Goal: Task Accomplishment & Management: Complete application form

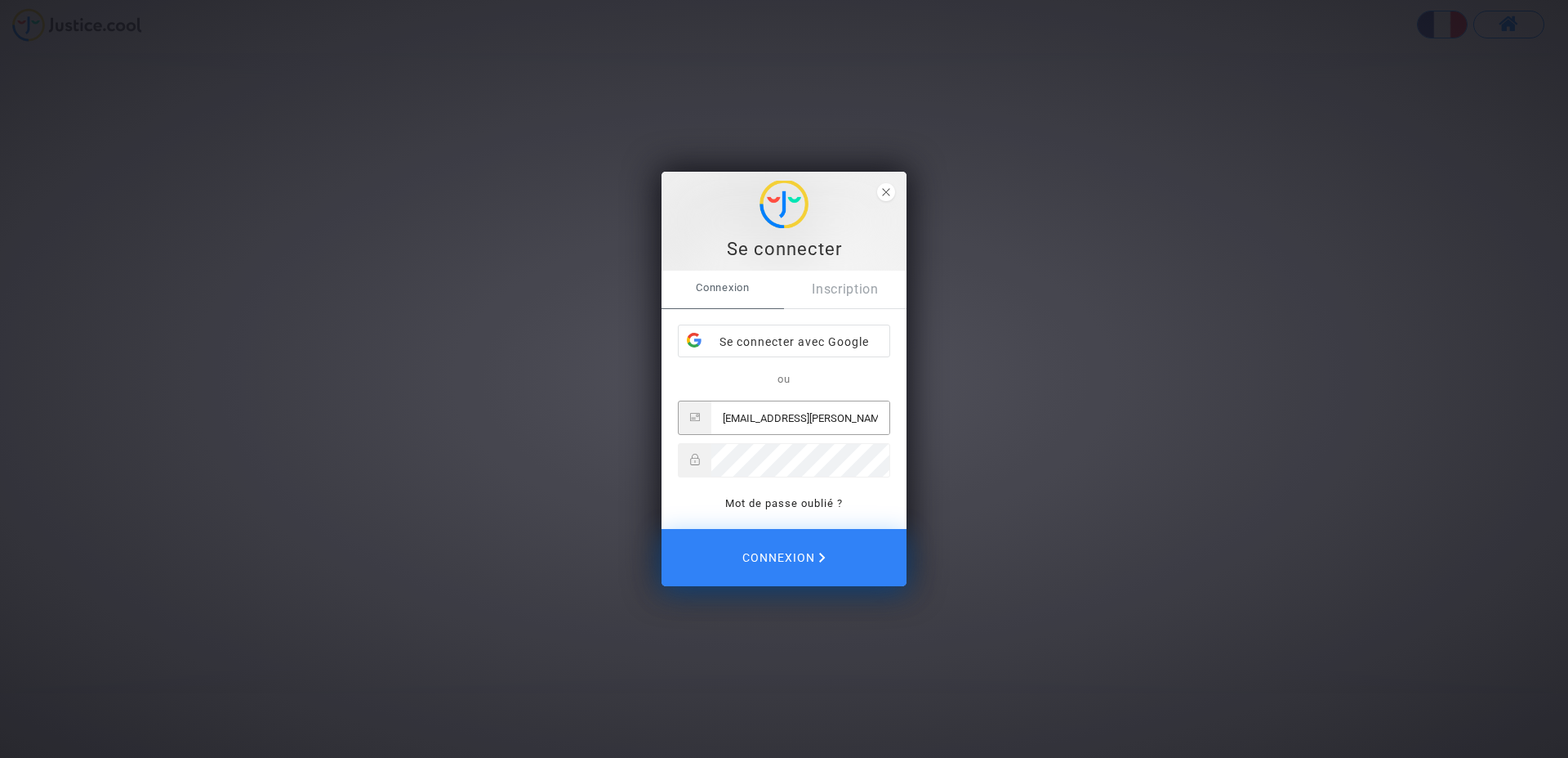
type input "aj.reynaud@laposte.net"
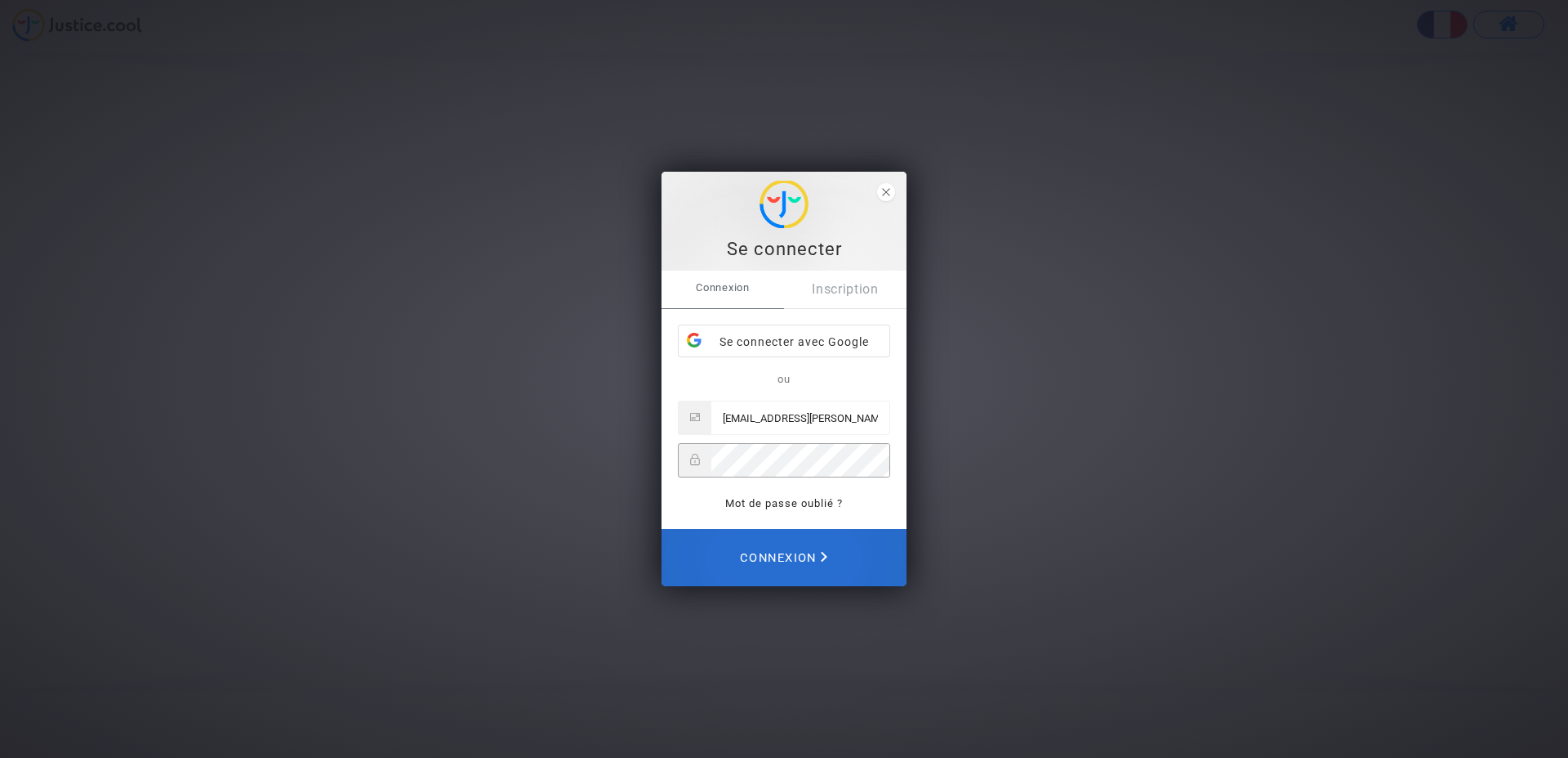
click at [802, 554] on span "Connexion" at bounding box center [784, 558] width 88 height 36
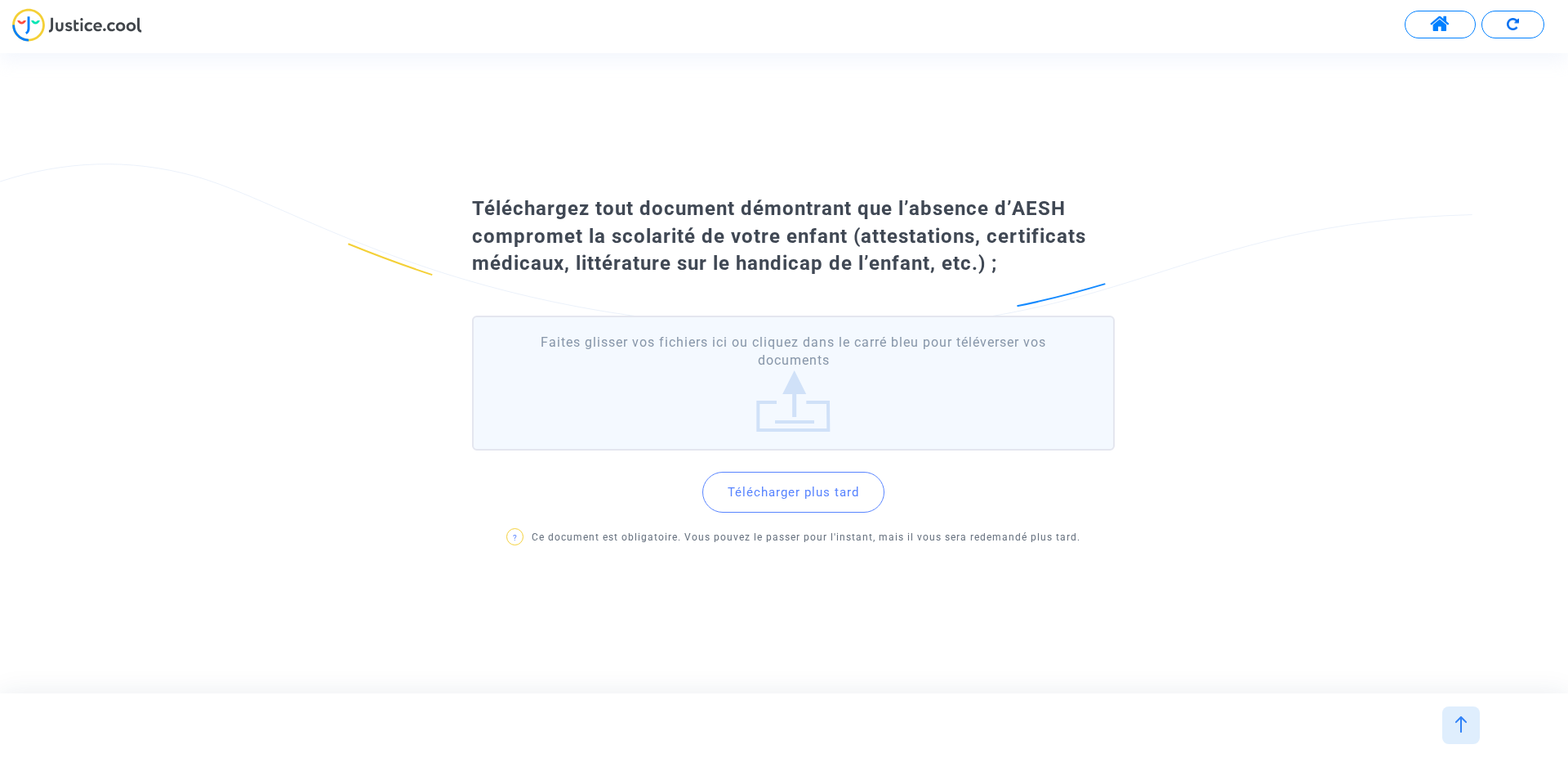
click at [783, 401] on label "Faites glisser vos fichiers ici ou cliquez dans le carré bleu pour téléverser v…" at bounding box center [793, 382] width 643 height 135
click at [0, 0] on input "Faites glisser vos fichiers ici ou cliquez dans le carré bleu pour téléverser v…" at bounding box center [0, 0] width 0 height 0
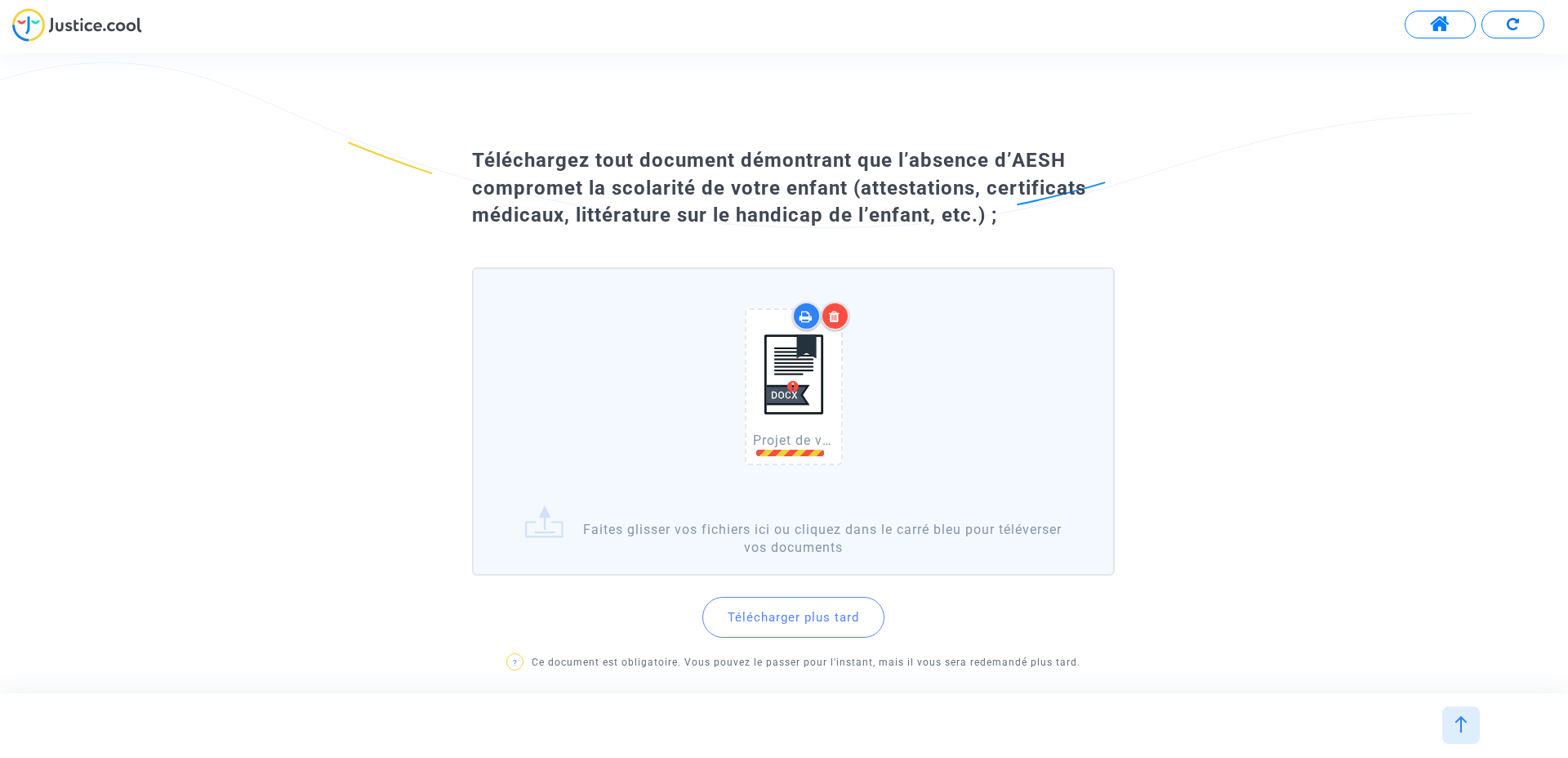
click at [863, 424] on div "Projet de vie-_Martin 17 ans_imprimé et collé dans le formulaire de demande.docx" at bounding box center [793, 390] width 144 height 209
click at [0, 0] on input "Projet de vie-_Martin 17 ans_imprimé et collé dans le formulaire de demande.doc…" at bounding box center [0, 0] width 0 height 0
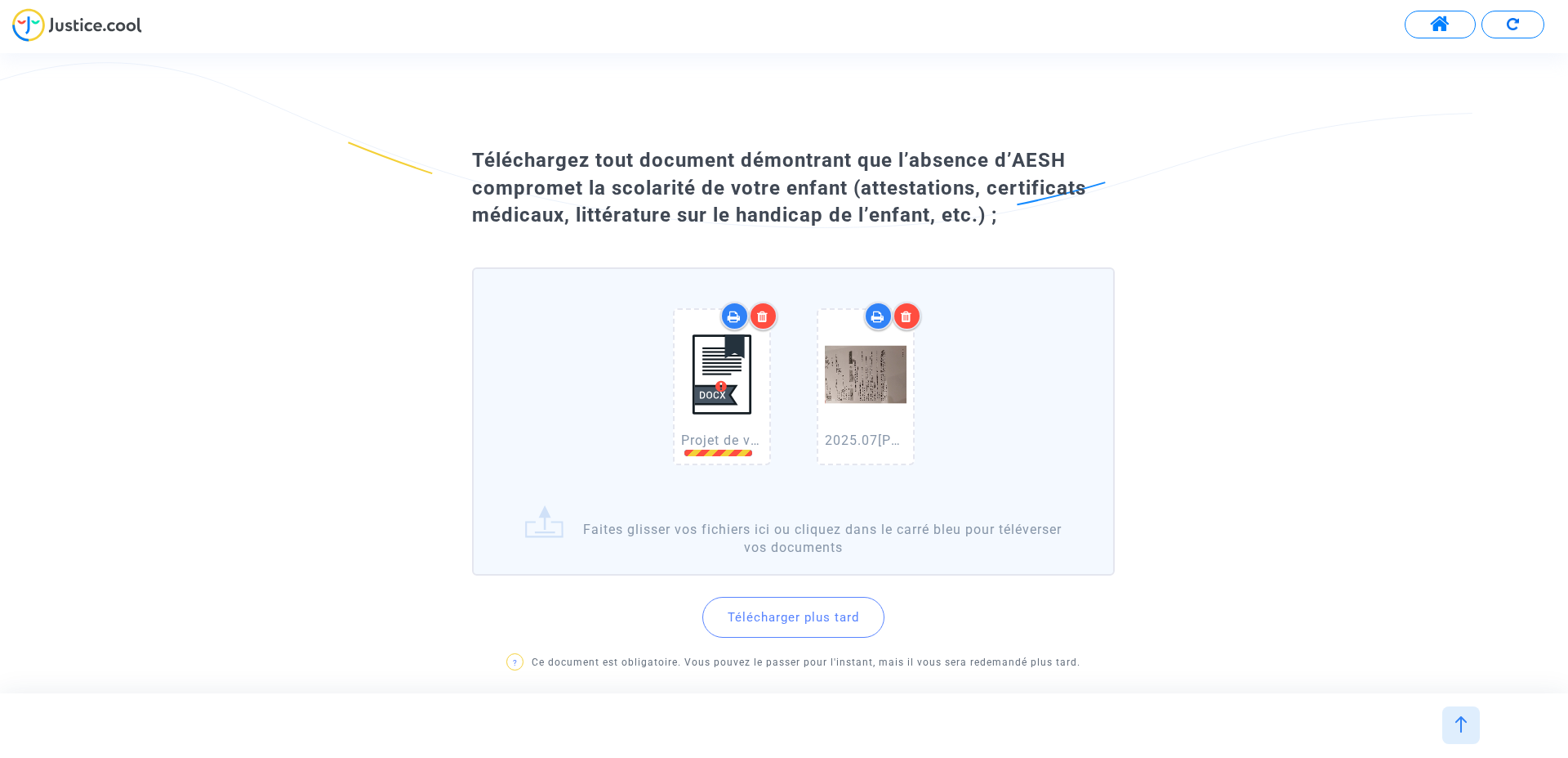
click at [971, 488] on div "Projet de vie-_Martin 17 ans_imprimé et collé dans le formulaire de demande.doc…" at bounding box center [792, 390] width 623 height 209
click at [0, 0] on input "Projet de vie-_Martin 17 ans_imprimé et collé dans le formulaire de demande.doc…" at bounding box center [0, 0] width 0 height 0
click at [761, 316] on icon at bounding box center [763, 316] width 11 height 13
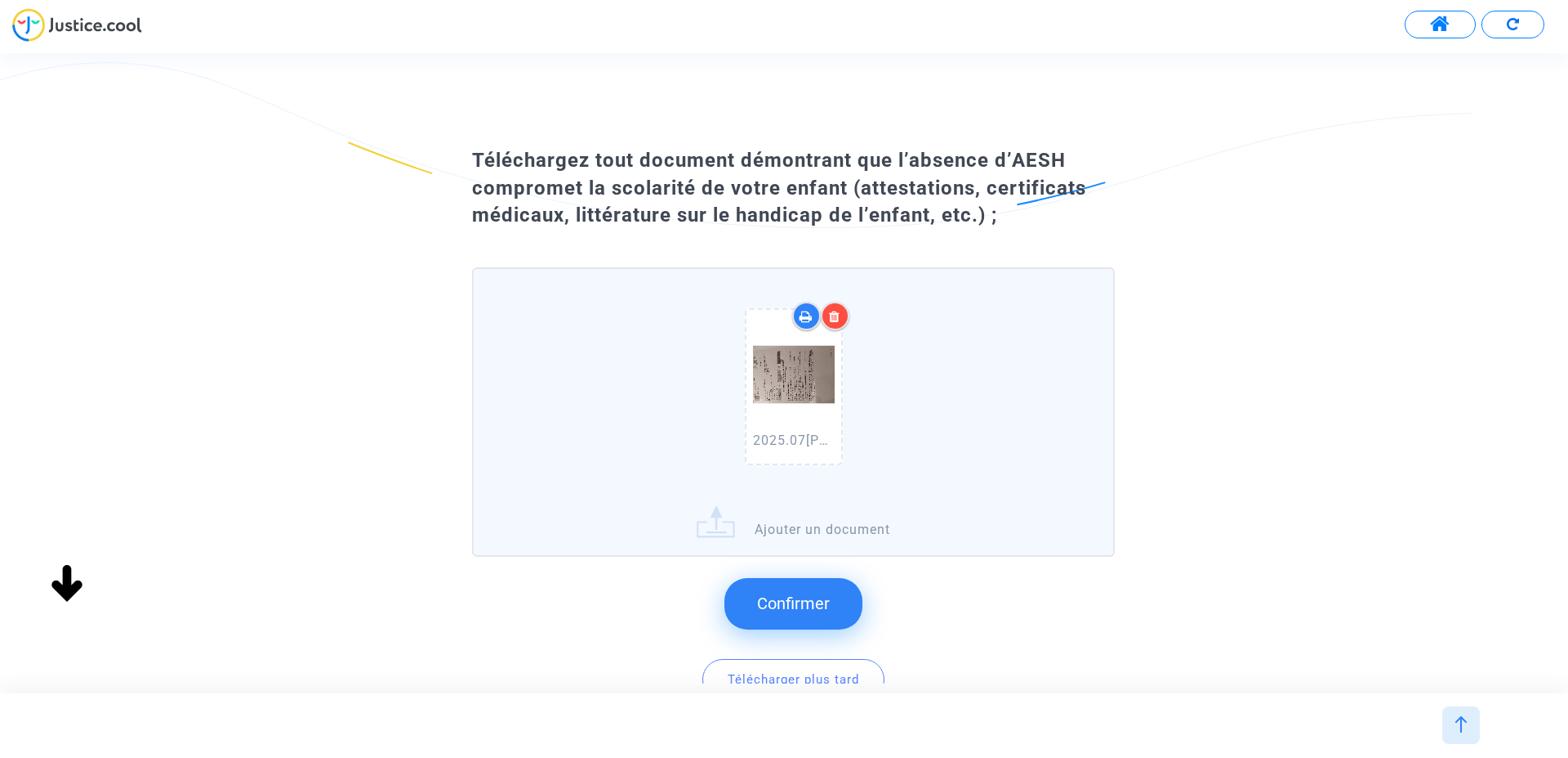
click at [781, 533] on label "2025.07_AESH REYNAUD Martin COMPLET.pdf Ajouter un document" at bounding box center [793, 412] width 643 height 289
click at [0, 0] on input "2025.07_AESH REYNAUD Martin COMPLET.pdf Ajouter un document" at bounding box center [0, 0] width 0 height 0
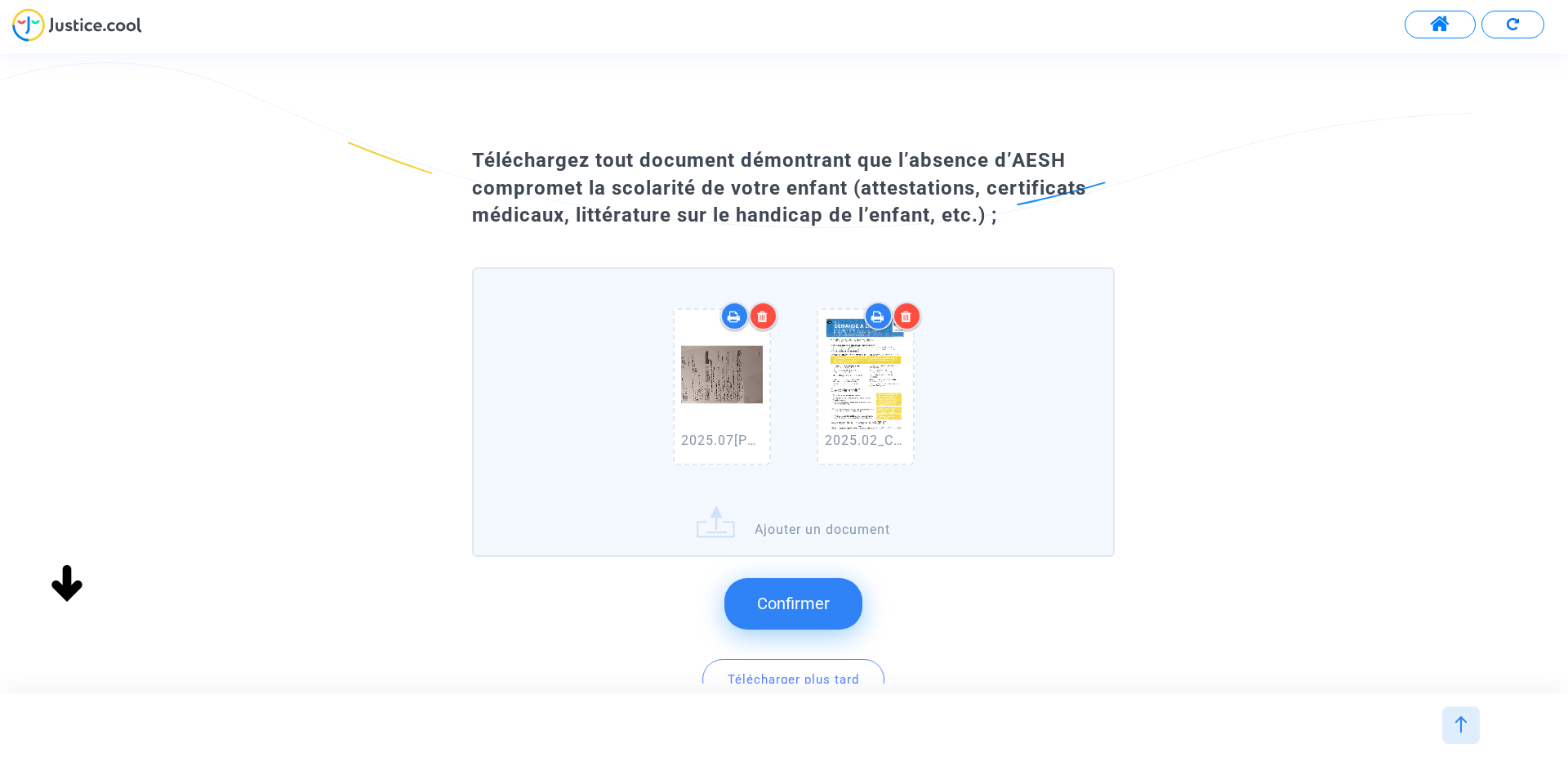
click at [765, 530] on label "2025.07_AESH REYNAUD Martin COMPLET.pdf 2025.02_Copie Demande MDPH complétée.pd…" at bounding box center [793, 412] width 643 height 289
click at [0, 0] on input "2025.07_AESH REYNAUD Martin COMPLET.pdf 2025.02_Copie Demande MDPH complétée.pd…" at bounding box center [0, 0] width 0 height 0
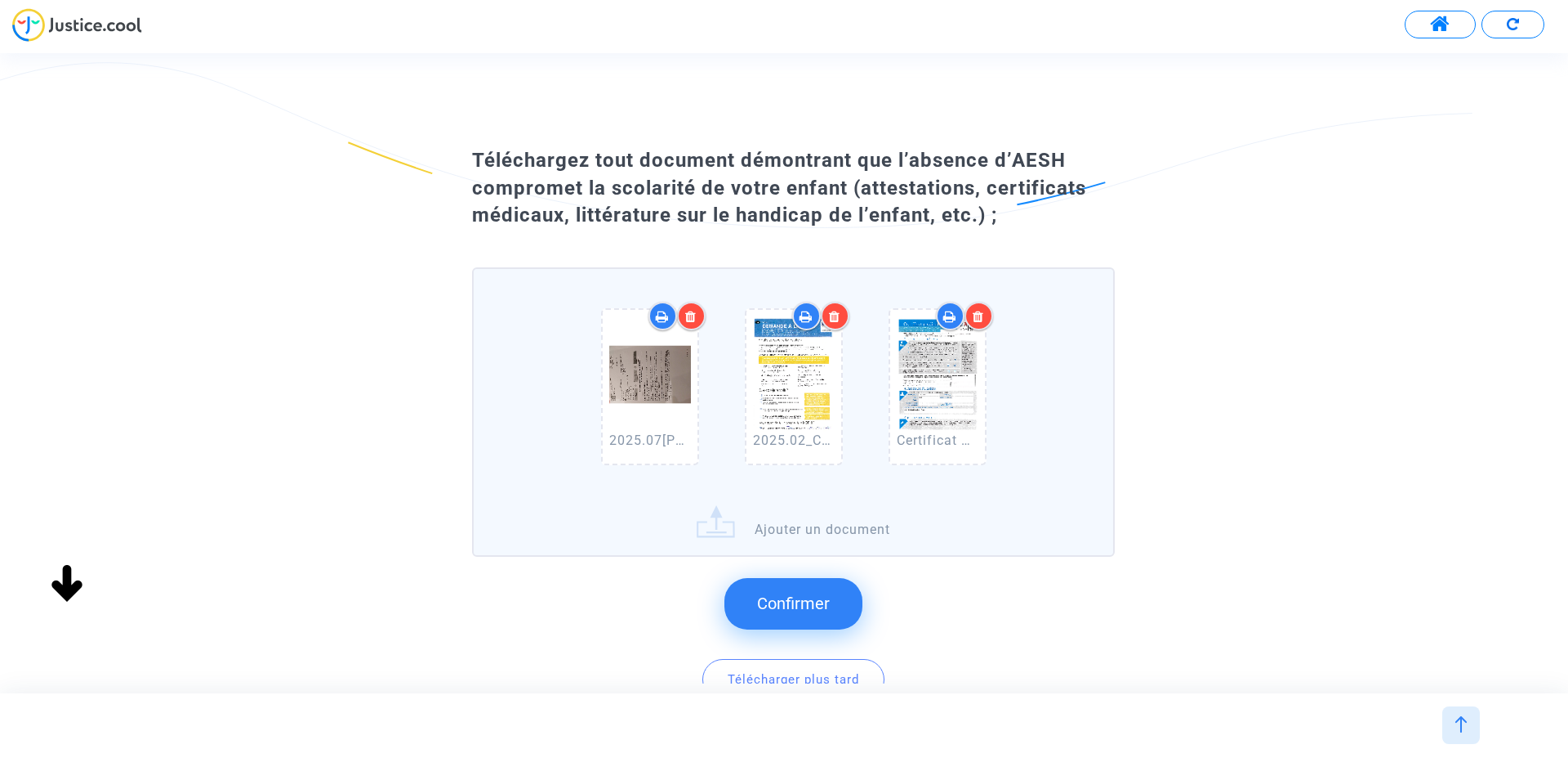
click at [785, 537] on label "2025.07_AESH REYNAUD Martin COMPLET.pdf 2025.02_Copie Demande MDPH complétée.pd…" at bounding box center [793, 412] width 643 height 289
click at [0, 0] on input "2025.07_AESH REYNAUD Martin COMPLET.pdf 2025.02_Copie Demande MDPH complétée.pd…" at bounding box center [0, 0] width 0 height 0
click at [803, 528] on label "2025.07_AESH REYNAUD Martin COMPLET.pdf 2025.02_Copie Demande MDPH complétée.pd…" at bounding box center [793, 412] width 643 height 289
click at [0, 0] on input "2025.07_AESH REYNAUD Martin COMPLET.pdf 2025.02_Copie Demande MDPH complétée.pd…" at bounding box center [0, 0] width 0 height 0
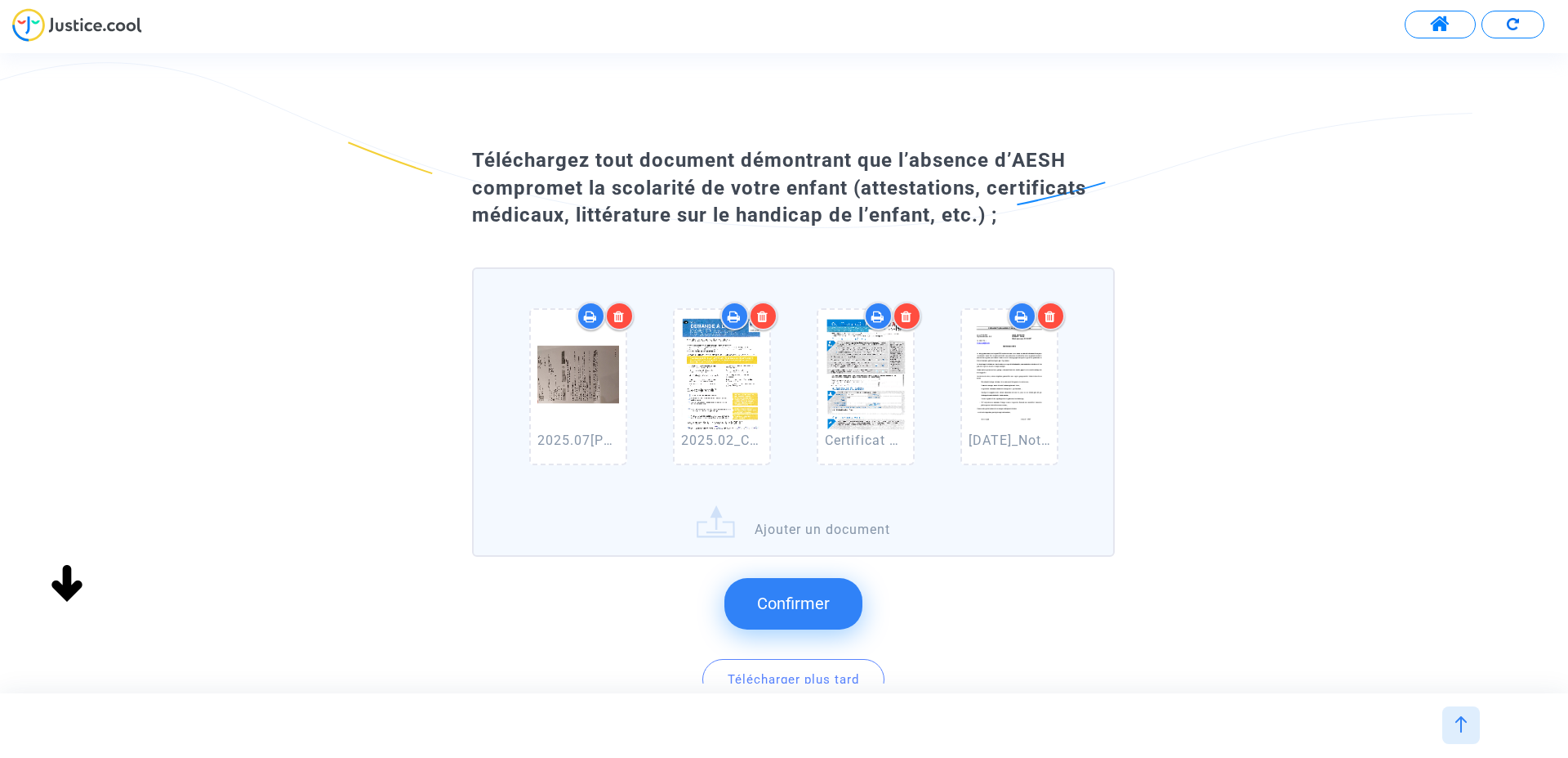
click at [715, 521] on label "2025.07_AESH REYNAUD Martin COMPLET.pdf 2025.02_Copie Demande MDPH complétée.pd…" at bounding box center [793, 412] width 643 height 289
click at [0, 0] on input "2025.07_AESH REYNAUD Martin COMPLET.pdf 2025.02_Copie Demande MDPH complétée.pd…" at bounding box center [0, 0] width 0 height 0
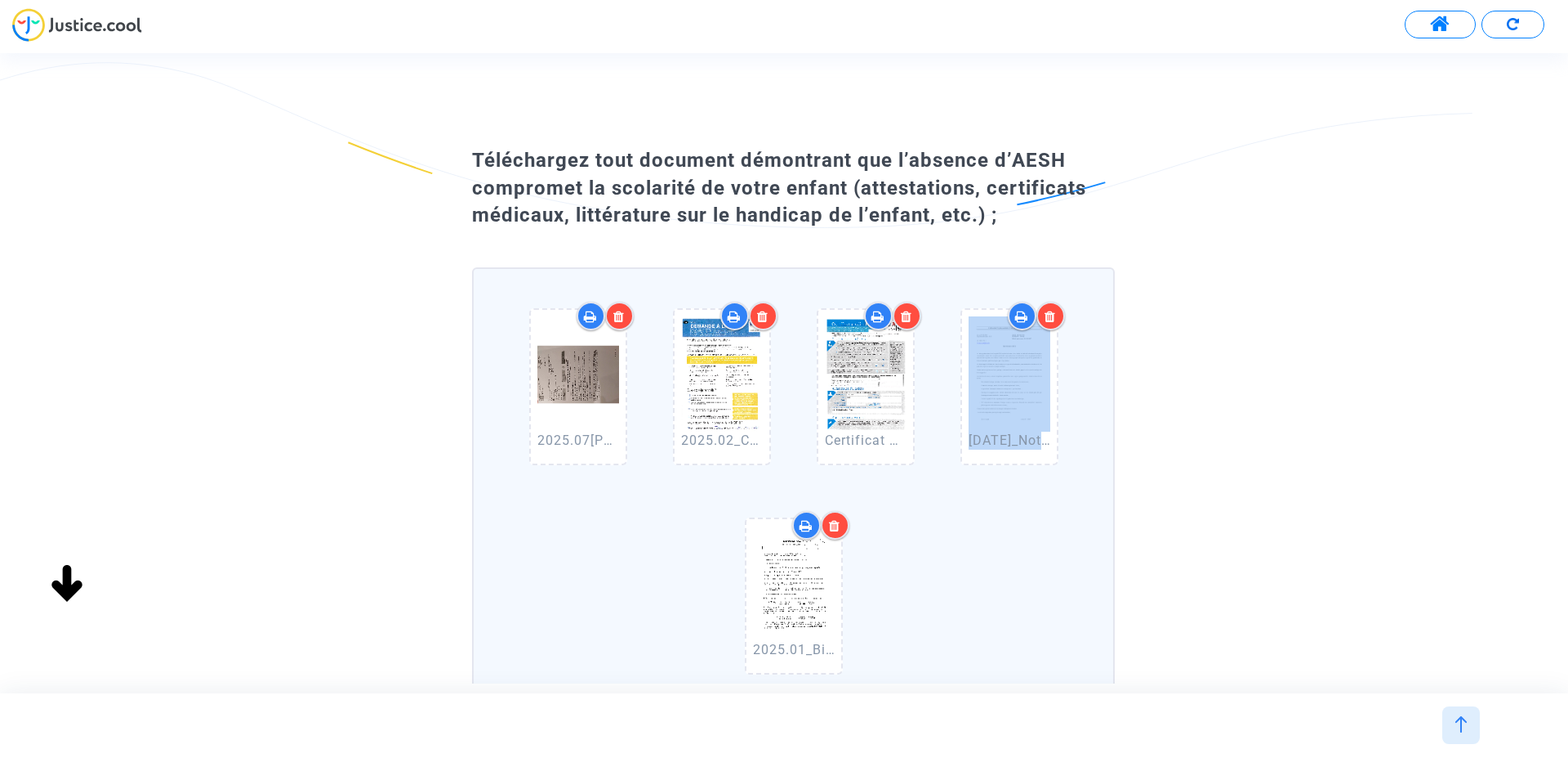
drag, startPoint x: 1323, startPoint y: 370, endPoint x: 1379, endPoint y: 640, distance: 275.7
click at [1312, 619] on div "Téléchargez tout document démontrant que l’absence d’AESH compromet la scolarit…" at bounding box center [784, 547] width 1568 height 814
drag, startPoint x: 1559, startPoint y: 524, endPoint x: 1360, endPoint y: 631, distance: 225.9
click at [1543, 668] on div "Téléchargez tout document démontrant que l’absence d’AESH compromet la scolarit…" at bounding box center [784, 547] width 1568 height 814
click at [1465, 725] on img at bounding box center [1461, 724] width 16 height 16
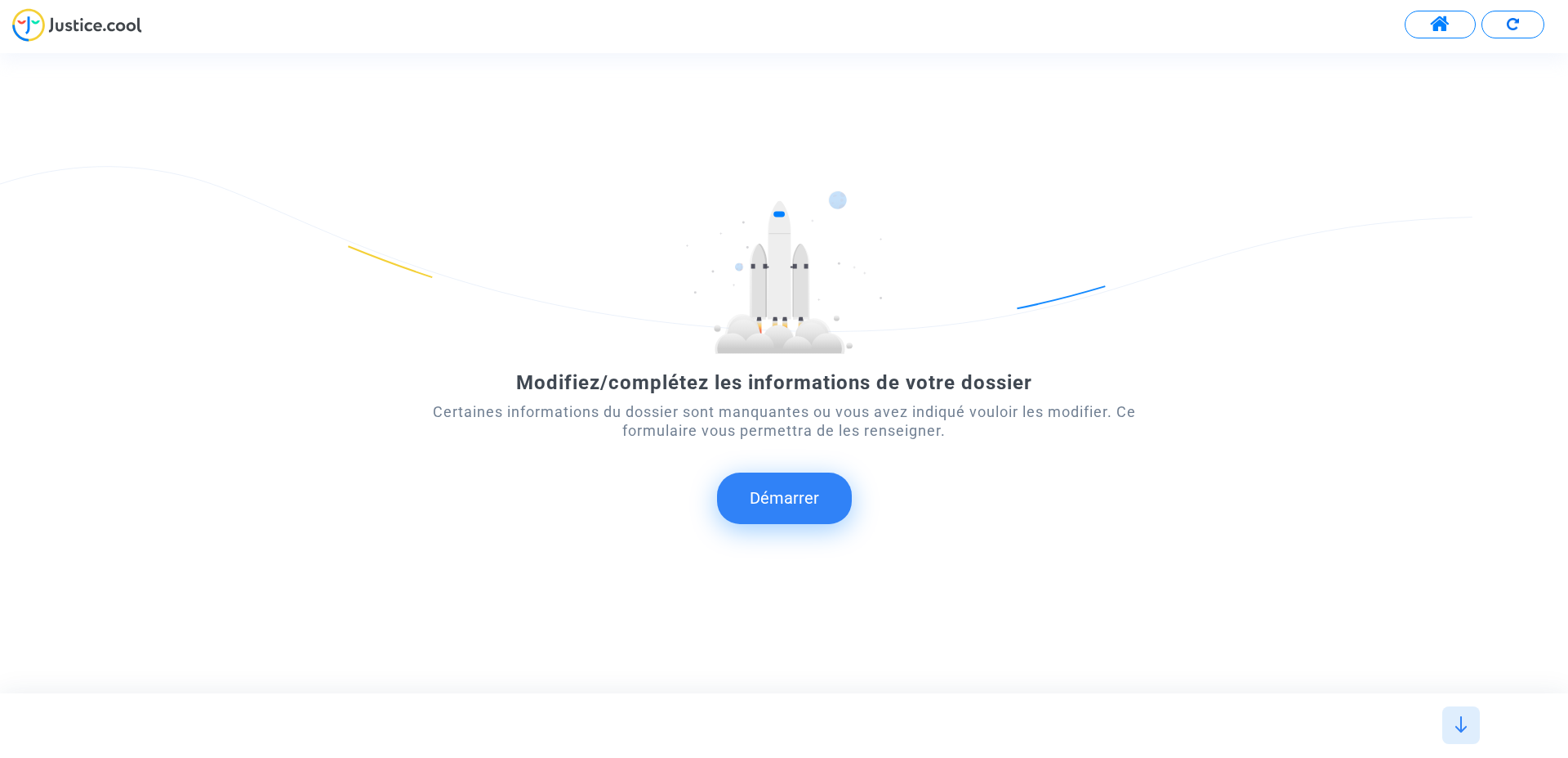
click at [774, 496] on button "Démarrer" at bounding box center [784, 498] width 135 height 51
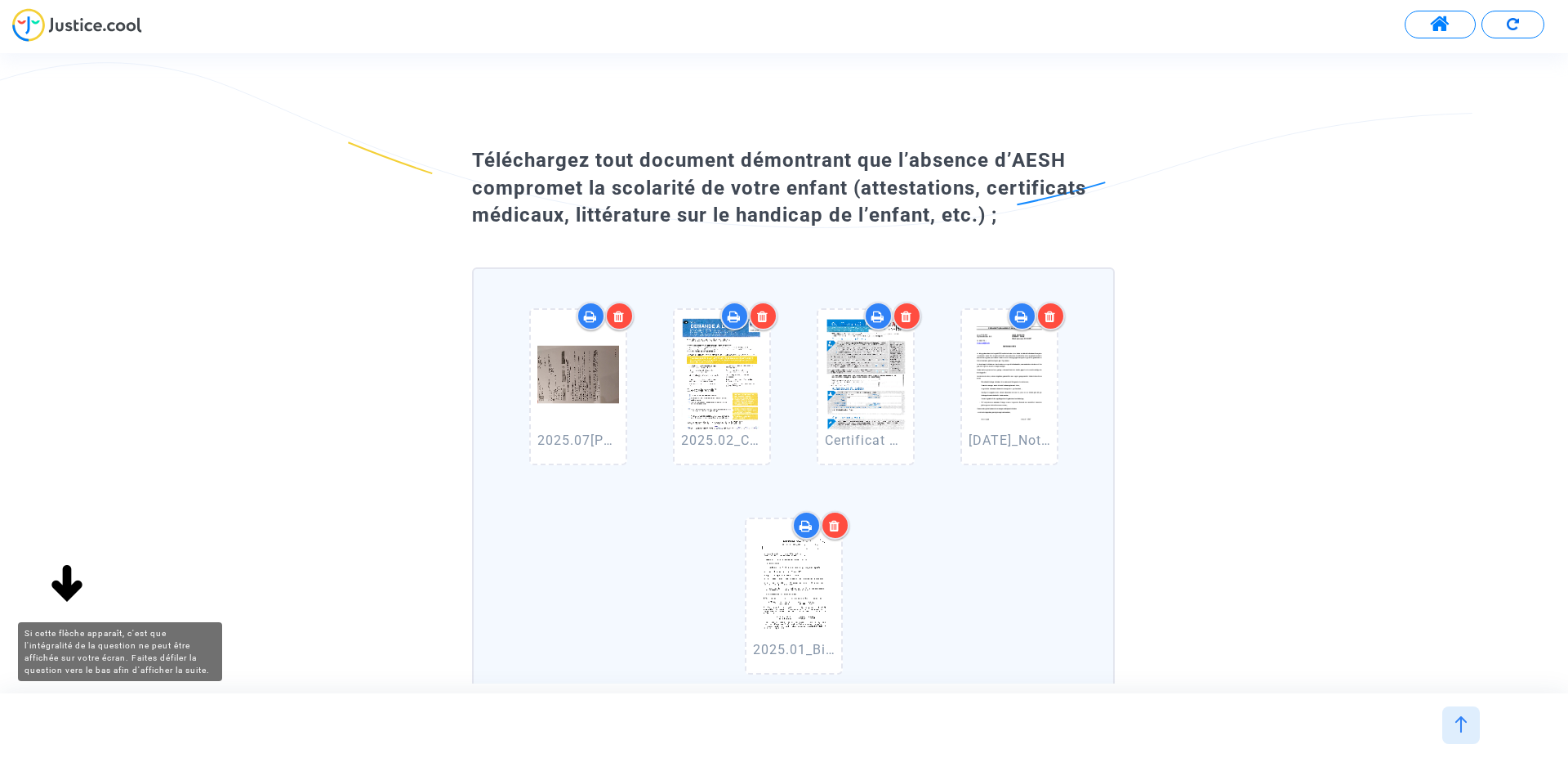
click at [66, 586] on img at bounding box center [67, 584] width 52 height 52
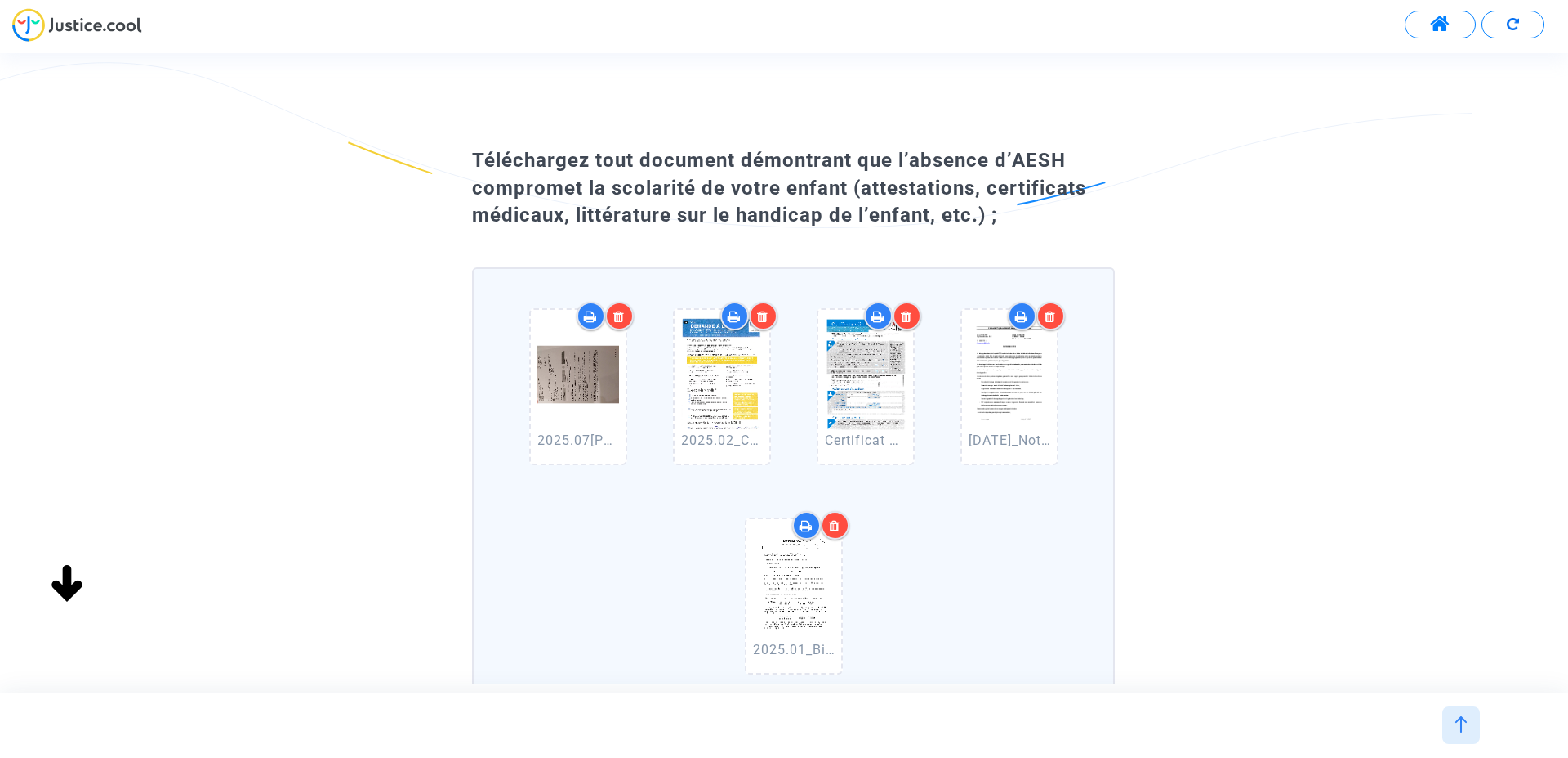
click at [67, 580] on img at bounding box center [67, 584] width 52 height 52
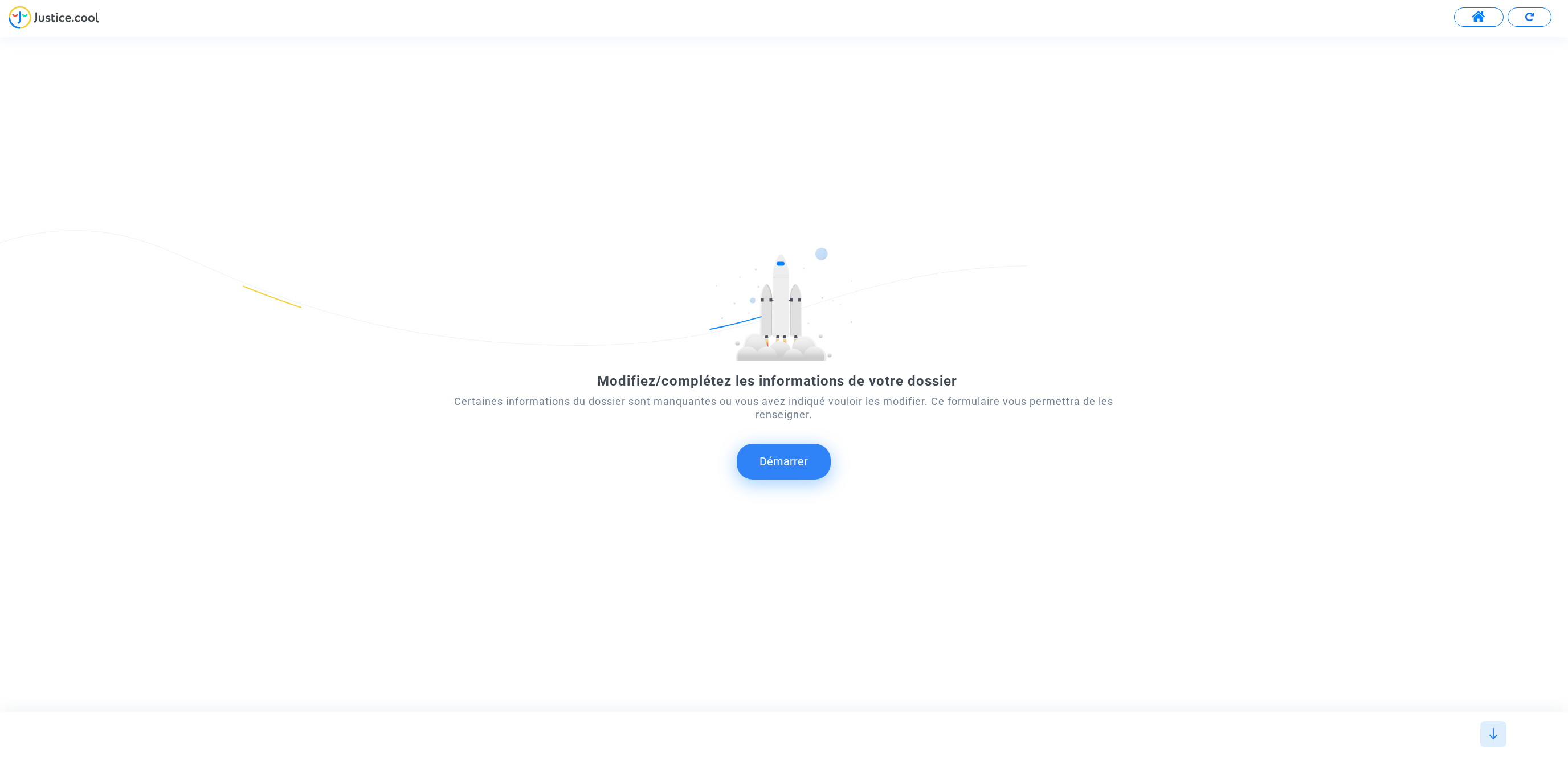
click at [816, 459] on button "Démarrer" at bounding box center [784, 461] width 94 height 35
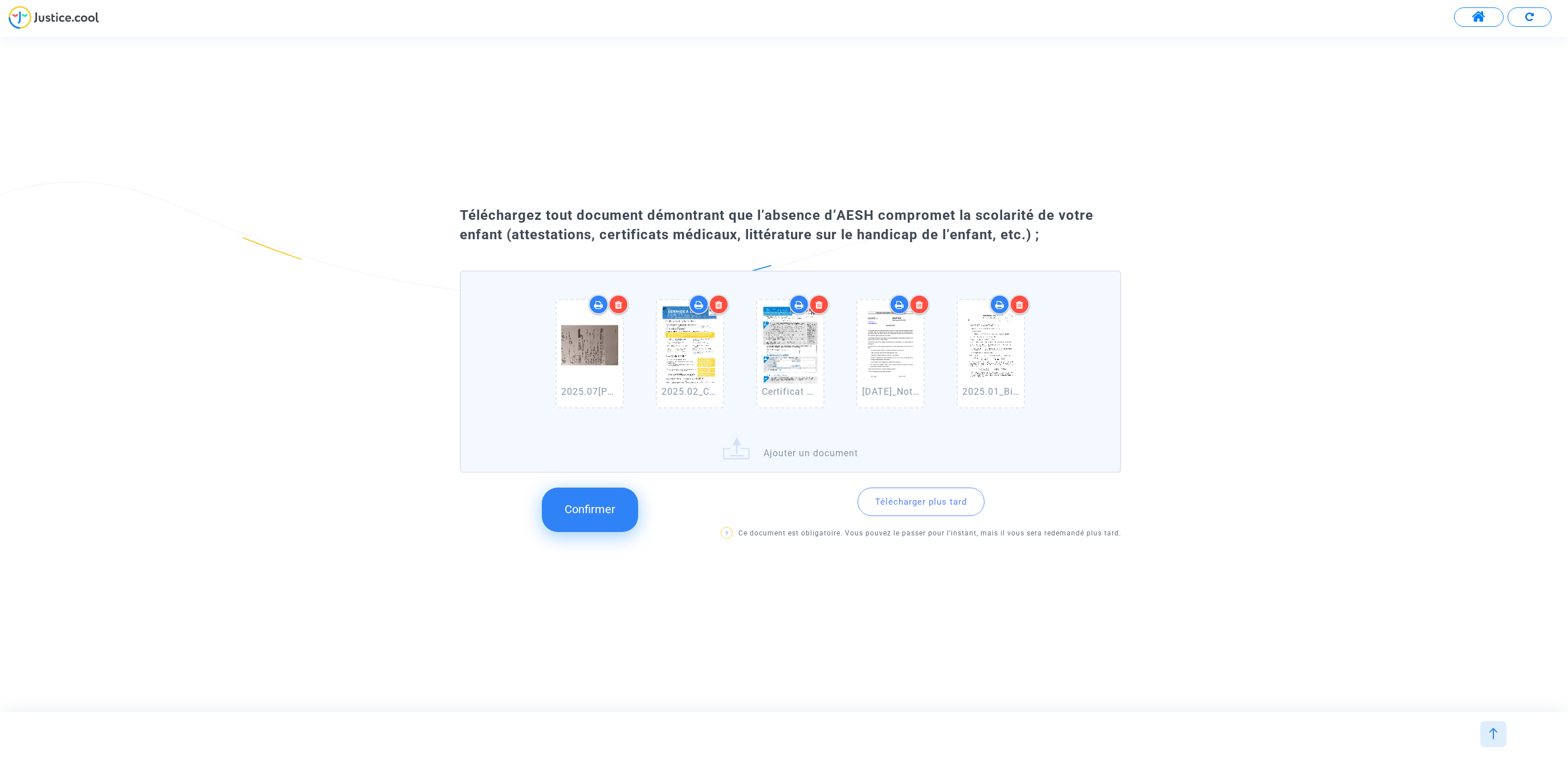
click at [766, 446] on label "2025.07_AESH REYNAUD Martin COMPLET.pdf 2025.02_Copie Demande MDPH complétée.pd…" at bounding box center [790, 371] width 661 height 202
click at [0, 0] on input "2025.07_AESH REYNAUD Martin COMPLET.pdf 2025.02_Copie Demande MDPH complétée.pd…" at bounding box center [0, 0] width 0 height 0
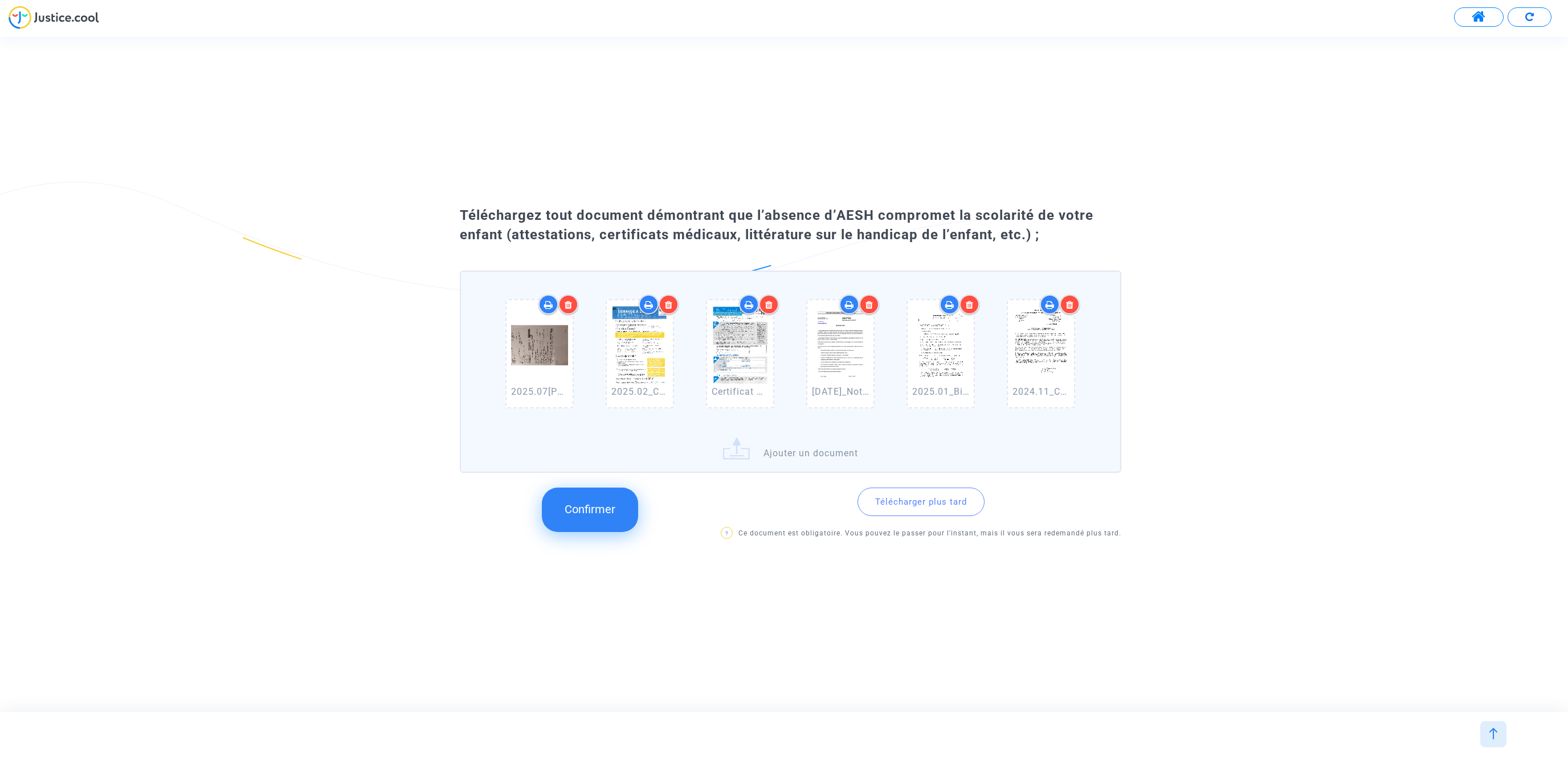
click at [827, 447] on label "2025.07_AESH REYNAUD Martin COMPLET.pdf 2025.02_Copie Demande MDPH complétée.pd…" at bounding box center [790, 371] width 661 height 202
click at [0, 0] on input "2025.07_AESH REYNAUD Martin COMPLET.pdf 2025.02_Copie Demande MDPH complétée.pd…" at bounding box center [0, 0] width 0 height 0
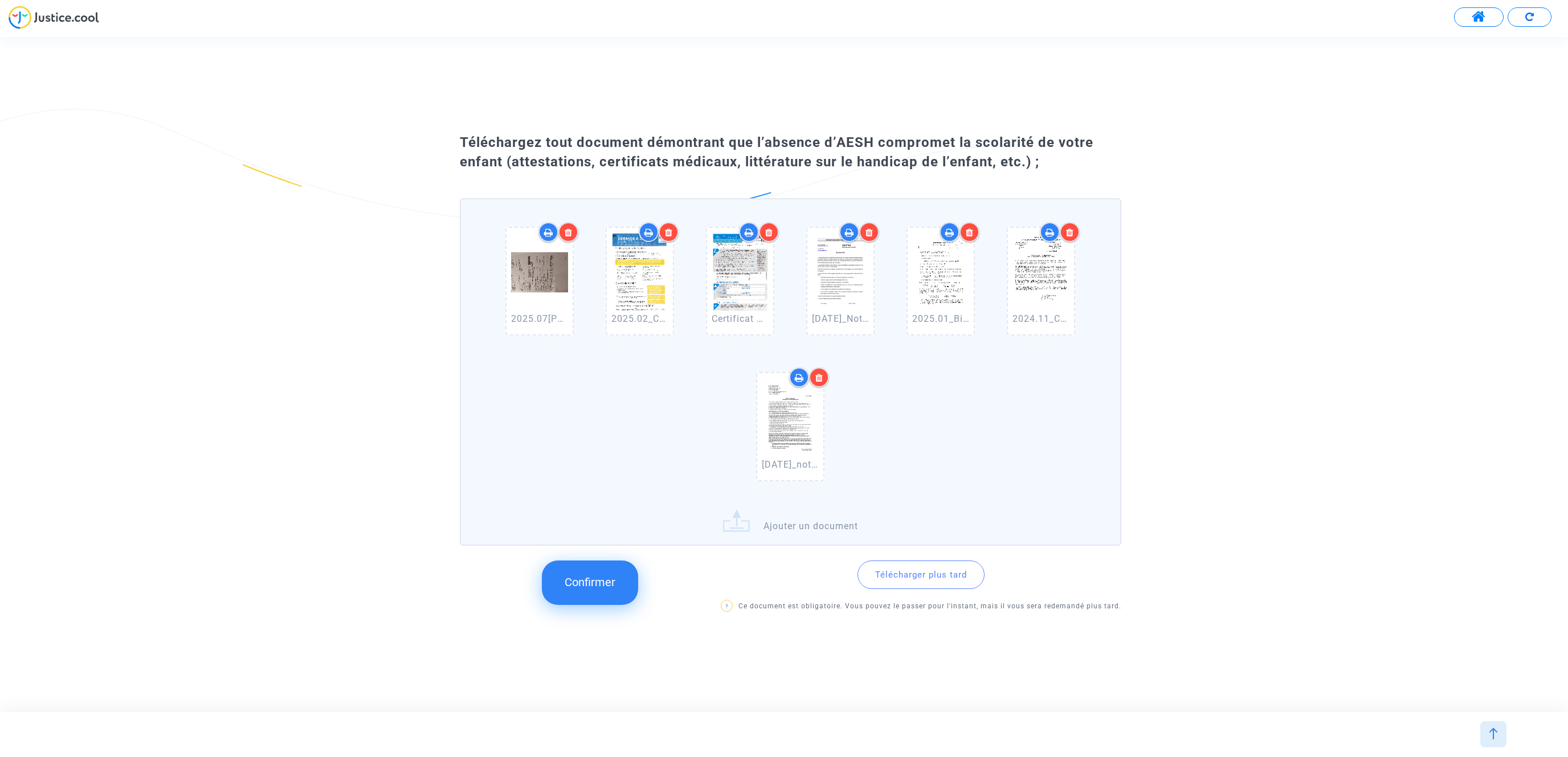
click at [803, 526] on label "2025.07_AESH REYNAUD Martin COMPLET.pdf 2025.02_Copie Demande MDPH complétée.pd…" at bounding box center [790, 372] width 661 height 348
click at [0, 0] on input "2025.07_AESH REYNAUD Martin COMPLET.pdf 2025.02_Copie Demande MDPH complétée.pd…" at bounding box center [0, 0] width 0 height 0
click at [816, 523] on label "2025.07_AESH REYNAUD Martin COMPLET.pdf 2025.02_Copie Demande MDPH complétée.pd…" at bounding box center [790, 372] width 661 height 348
click at [0, 0] on input "2025.07_AESH REYNAUD Martin COMPLET.pdf 2025.02_Copie Demande MDPH complétée.pd…" at bounding box center [0, 0] width 0 height 0
click at [803, 527] on label "2025.07_AESH REYNAUD Martin COMPLET.pdf 2025.02_Copie Demande MDPH complétée.pd…" at bounding box center [790, 372] width 661 height 348
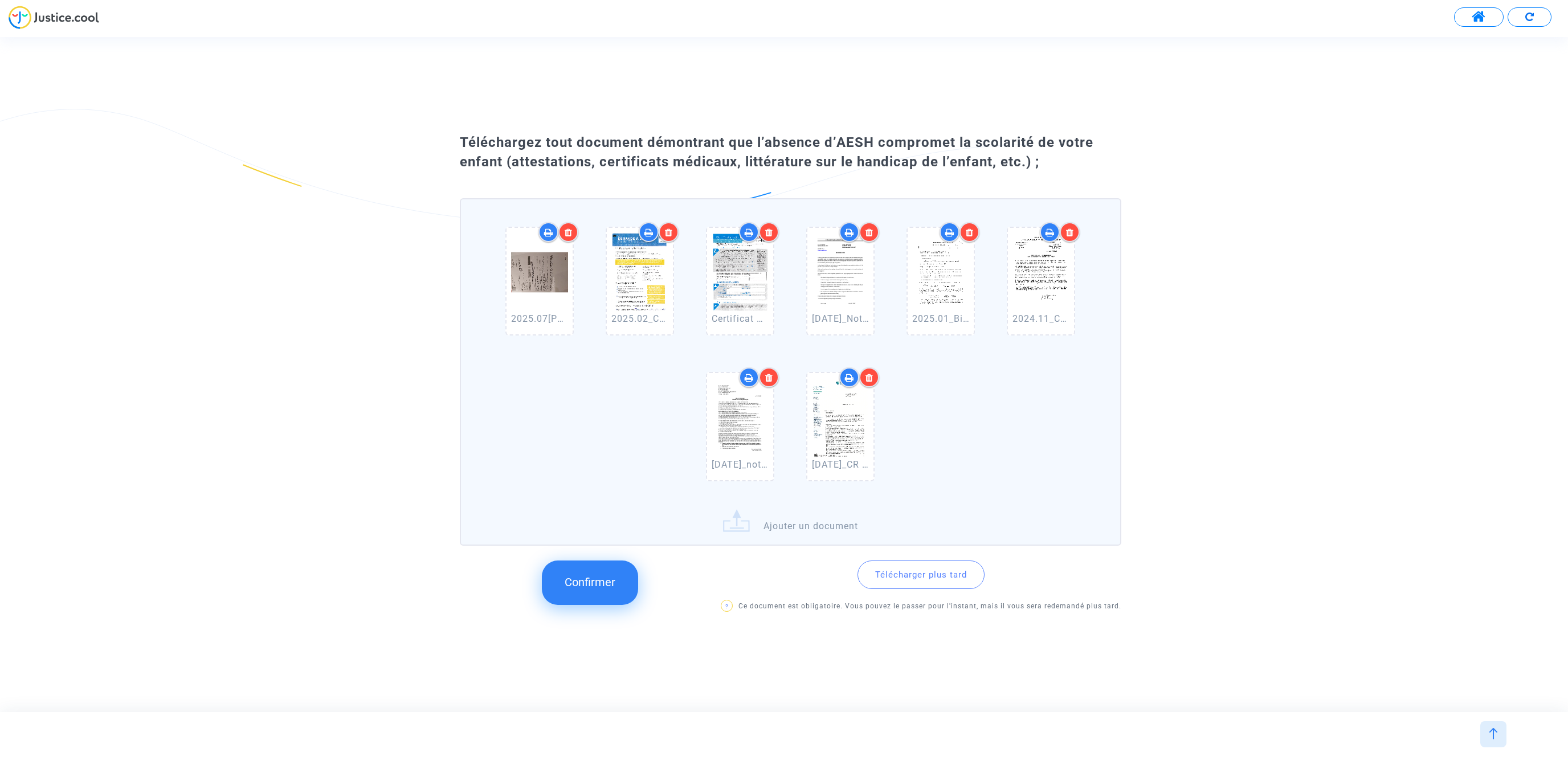
click at [0, 0] on input "2025.07_AESH REYNAUD Martin COMPLET.pdf 2025.02_Copie Demande MDPH complétée.pd…" at bounding box center [0, 0] width 0 height 0
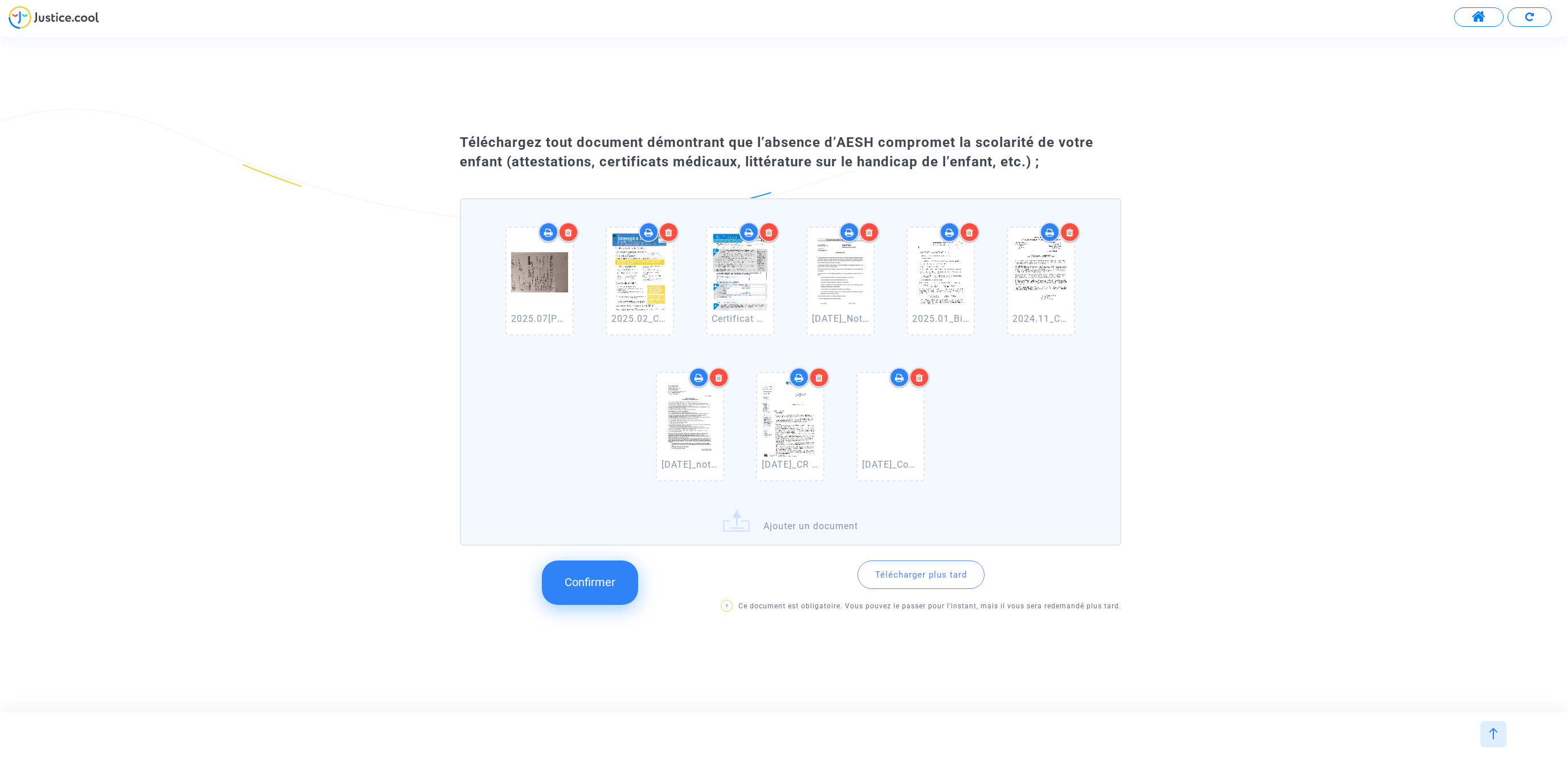
click at [813, 521] on label "2025.07_AESH REYNAUD Martin COMPLET.pdf 2025.02_Copie Demande MDPH complétée.pd…" at bounding box center [790, 372] width 661 height 348
click at [0, 0] on input "2025.07_AESH REYNAUD Martin COMPLET.pdf 2025.02_Copie Demande MDPH complétée.pd…" at bounding box center [0, 0] width 0 height 0
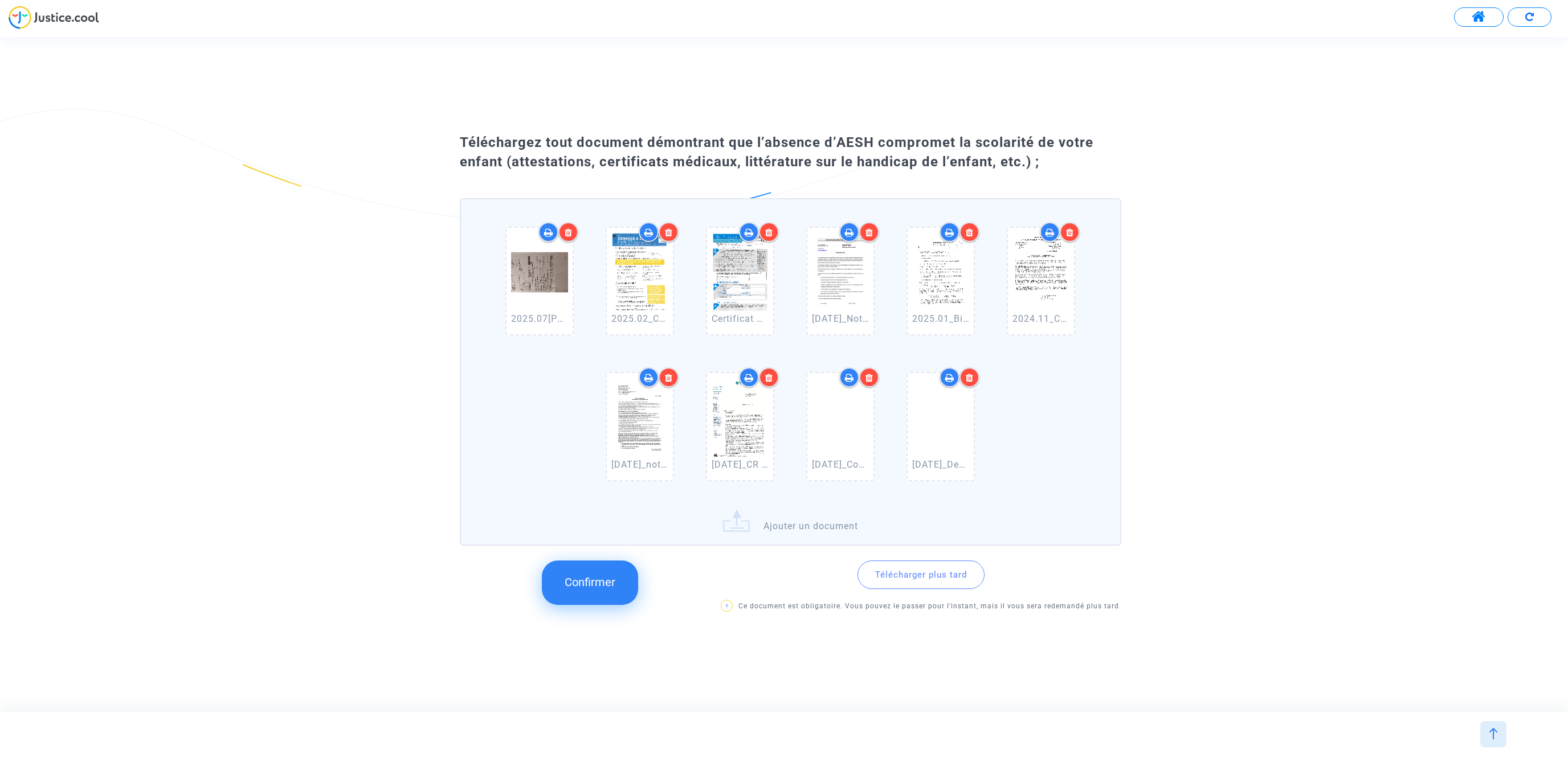
click at [770, 520] on label "2025.07_AESH REYNAUD Martin COMPLET.pdf 2025.02_Copie Demande MDPH complétée.pd…" at bounding box center [790, 372] width 661 height 348
click at [0, 0] on input "2025.07_AESH REYNAUD Martin COMPLET.pdf 2025.02_Copie Demande MDPH complétée.pd…" at bounding box center [0, 0] width 0 height 0
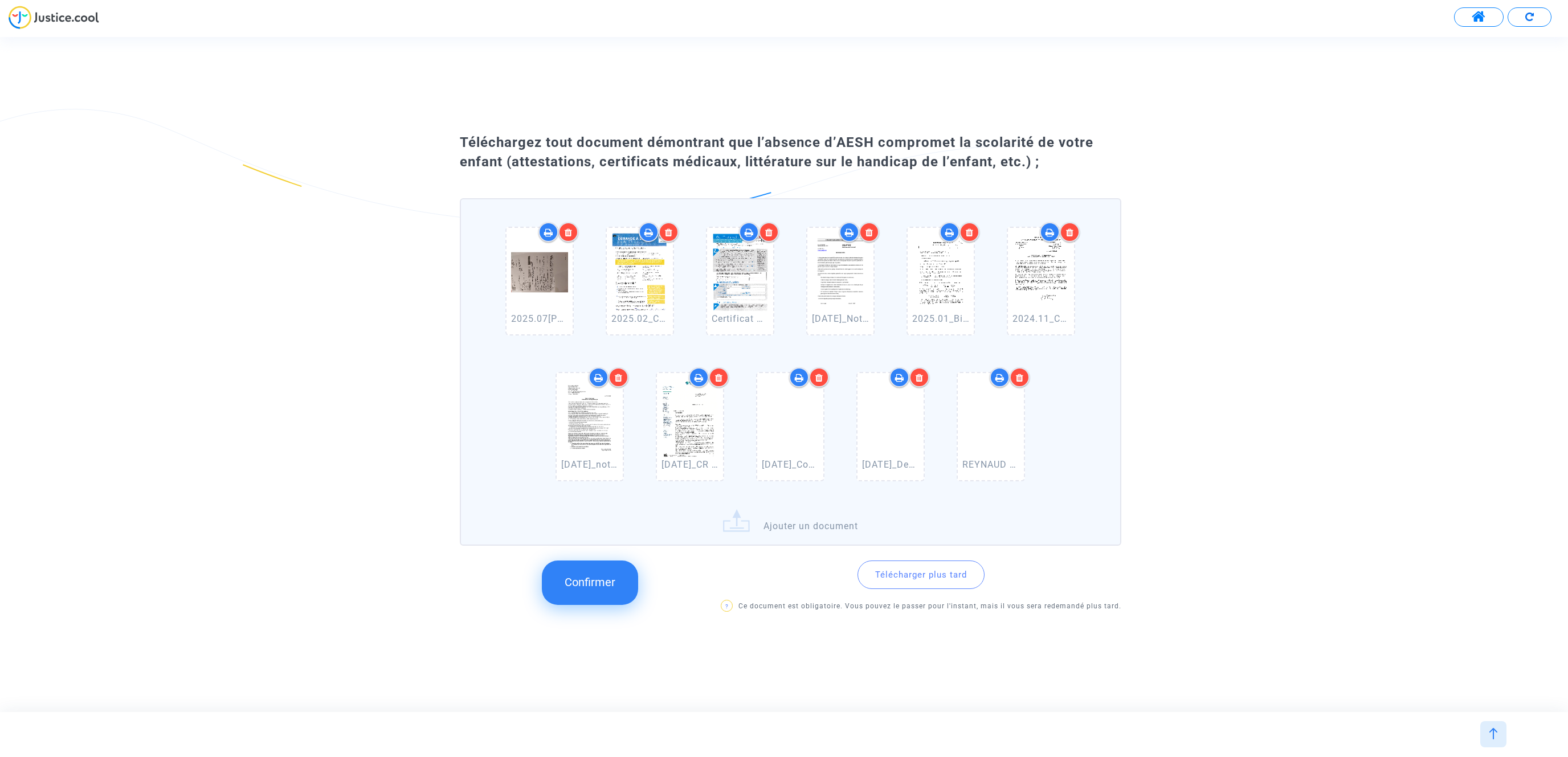
click at [788, 524] on label "2025.07_AESH REYNAUD Martin COMPLET.pdf 2025.02_Copie Demande MDPH complétée.pd…" at bounding box center [790, 372] width 661 height 348
click at [0, 0] on input "2025.07_AESH REYNAUD Martin COMPLET.pdf 2025.02_Copie Demande MDPH complétée.pd…" at bounding box center [0, 0] width 0 height 0
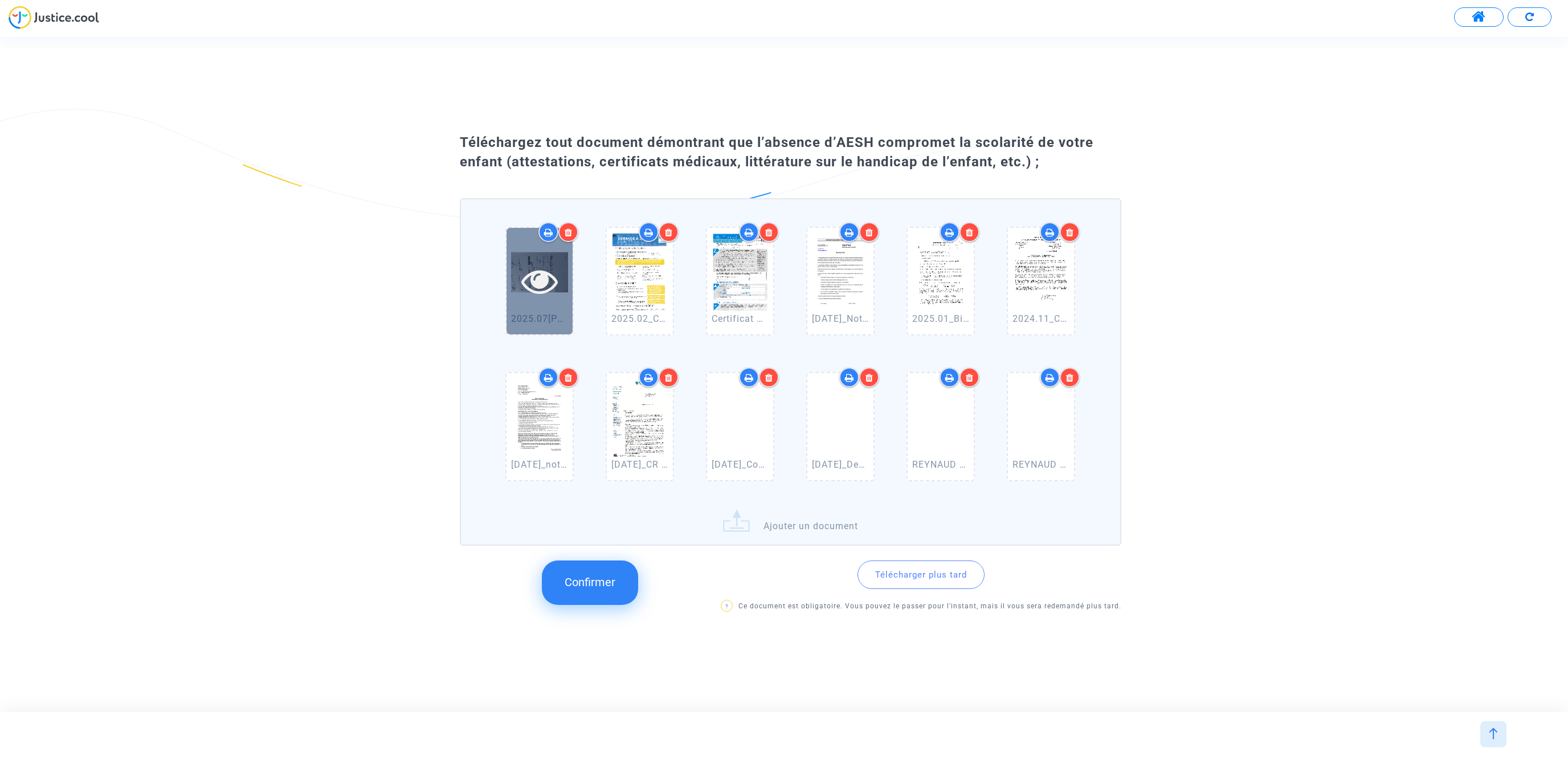
click at [537, 280] on icon at bounding box center [540, 281] width 37 height 36
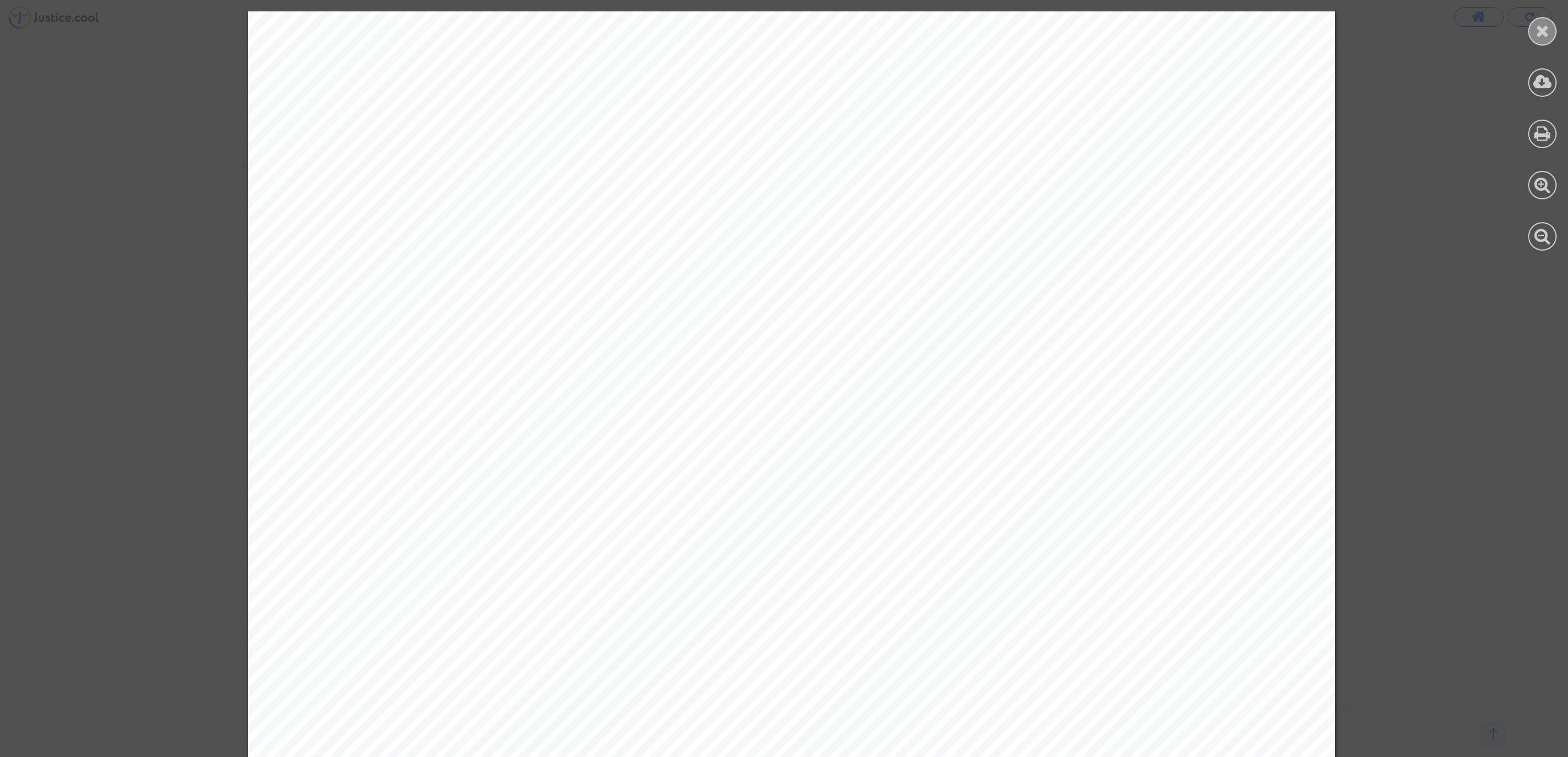
click at [1094, 26] on icon at bounding box center [1543, 31] width 14 height 17
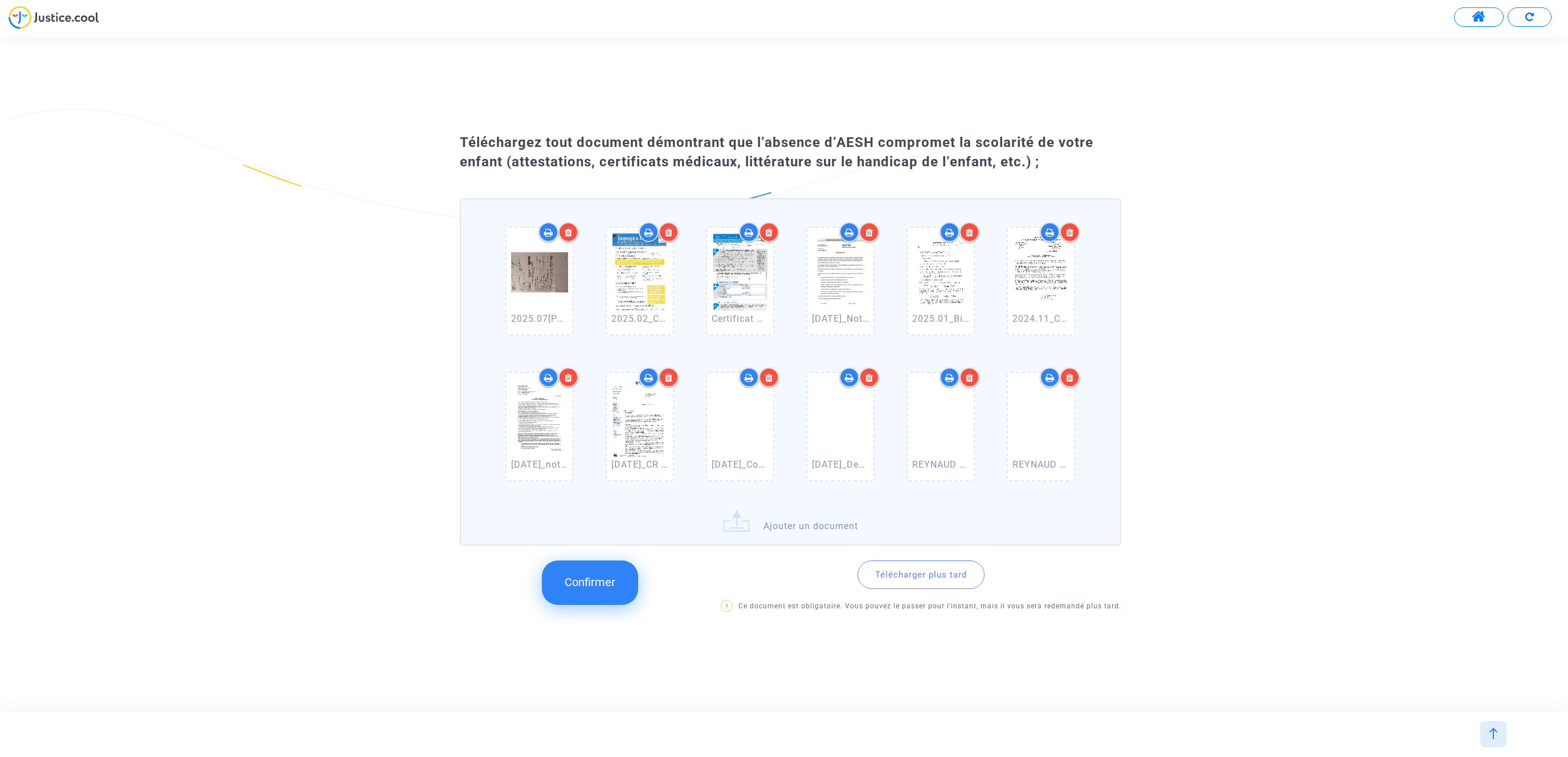
drag, startPoint x: 599, startPoint y: 580, endPoint x: 604, endPoint y: 580, distance: 5.0
click at [599, 528] on span "Confirmer" at bounding box center [590, 583] width 51 height 14
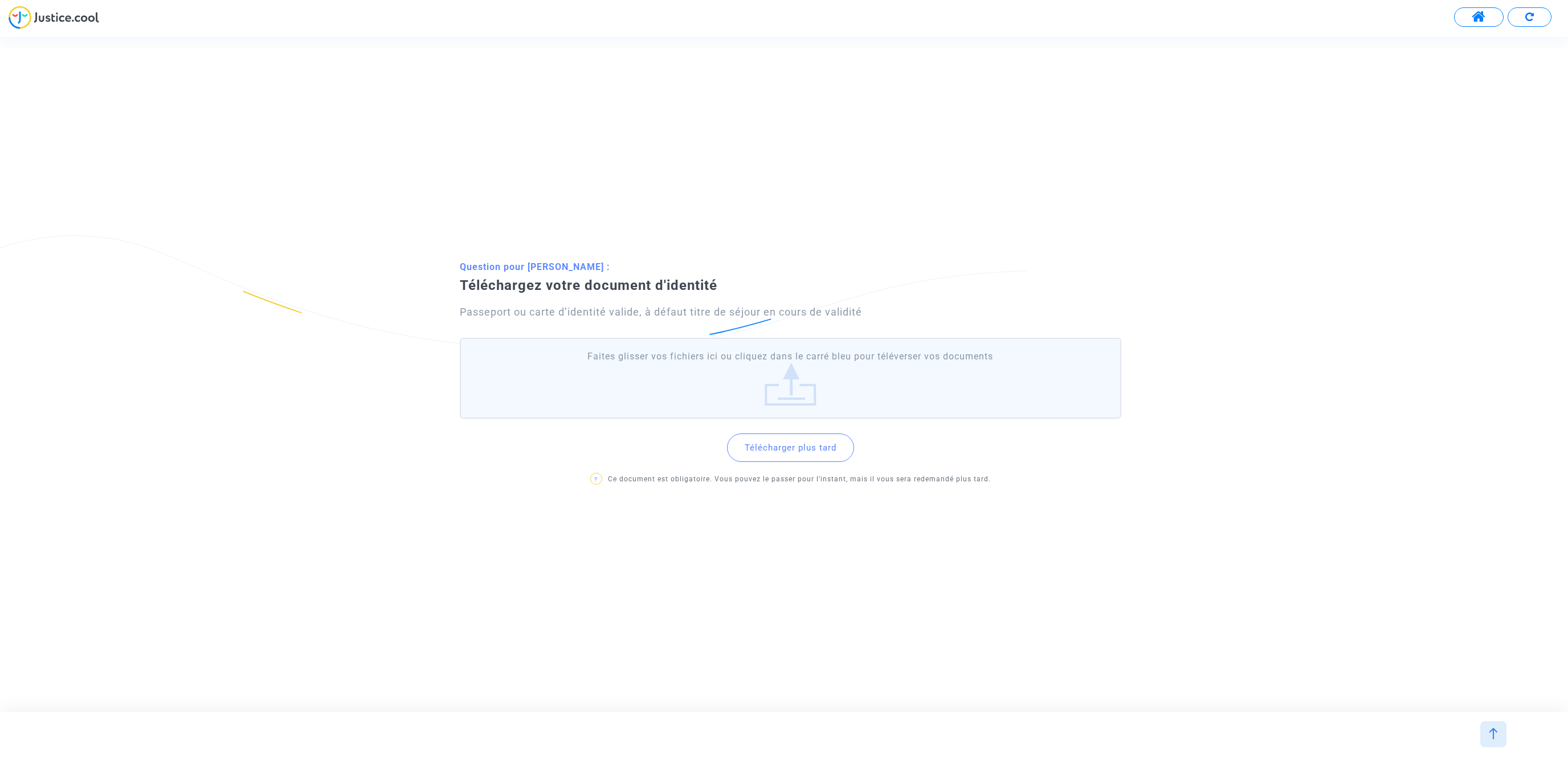
click at [780, 383] on label "Faites glisser vos fichiers ici ou cliquez dans le carré bleu pour téléverser v…" at bounding box center [790, 378] width 661 height 81
click at [0, 0] on input "Faites glisser vos fichiers ici ou cliquez dans le carré bleu pour téléverser v…" at bounding box center [0, 0] width 0 height 0
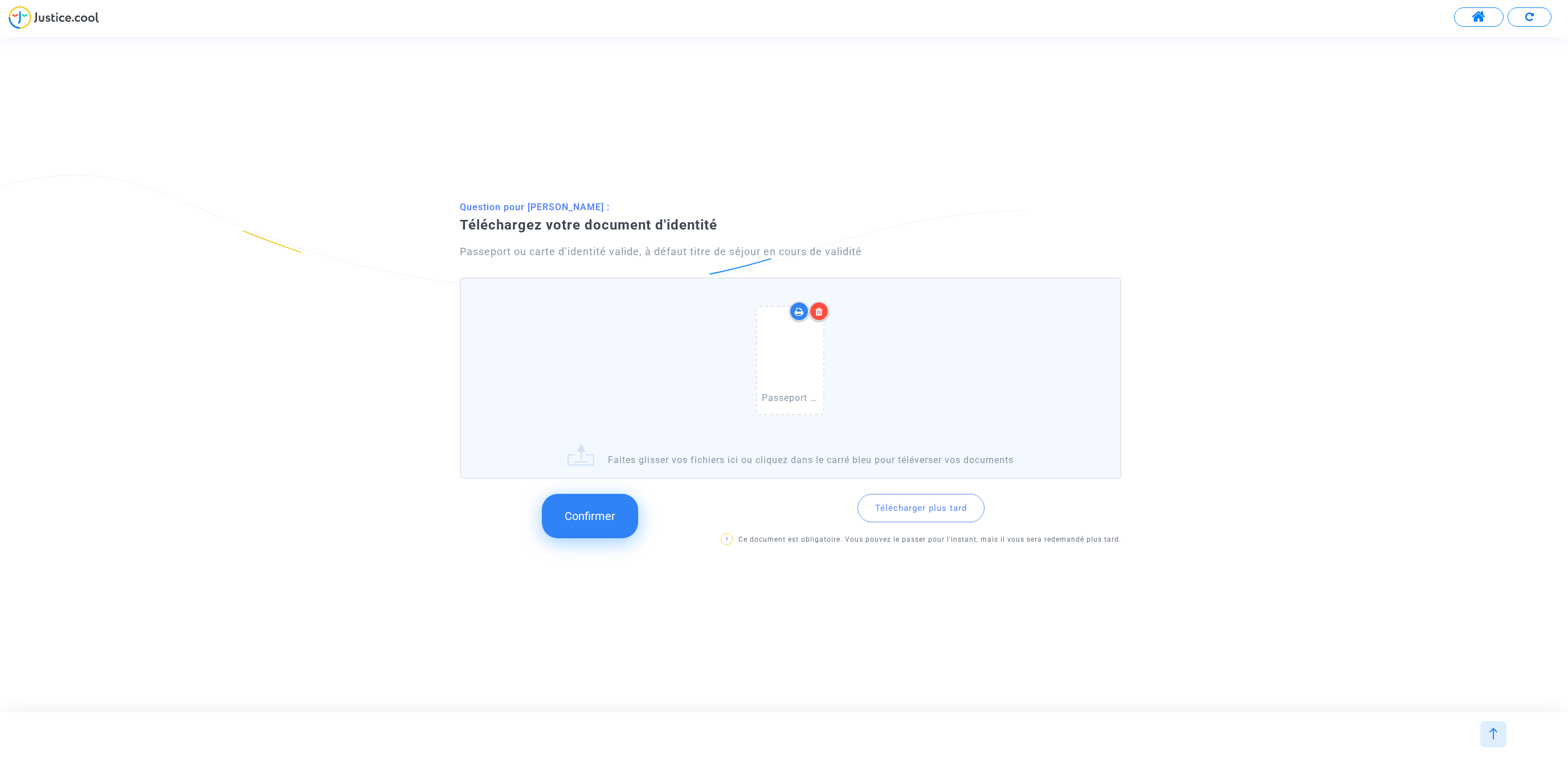
click at [601, 510] on span "Confirmer" at bounding box center [590, 516] width 51 height 14
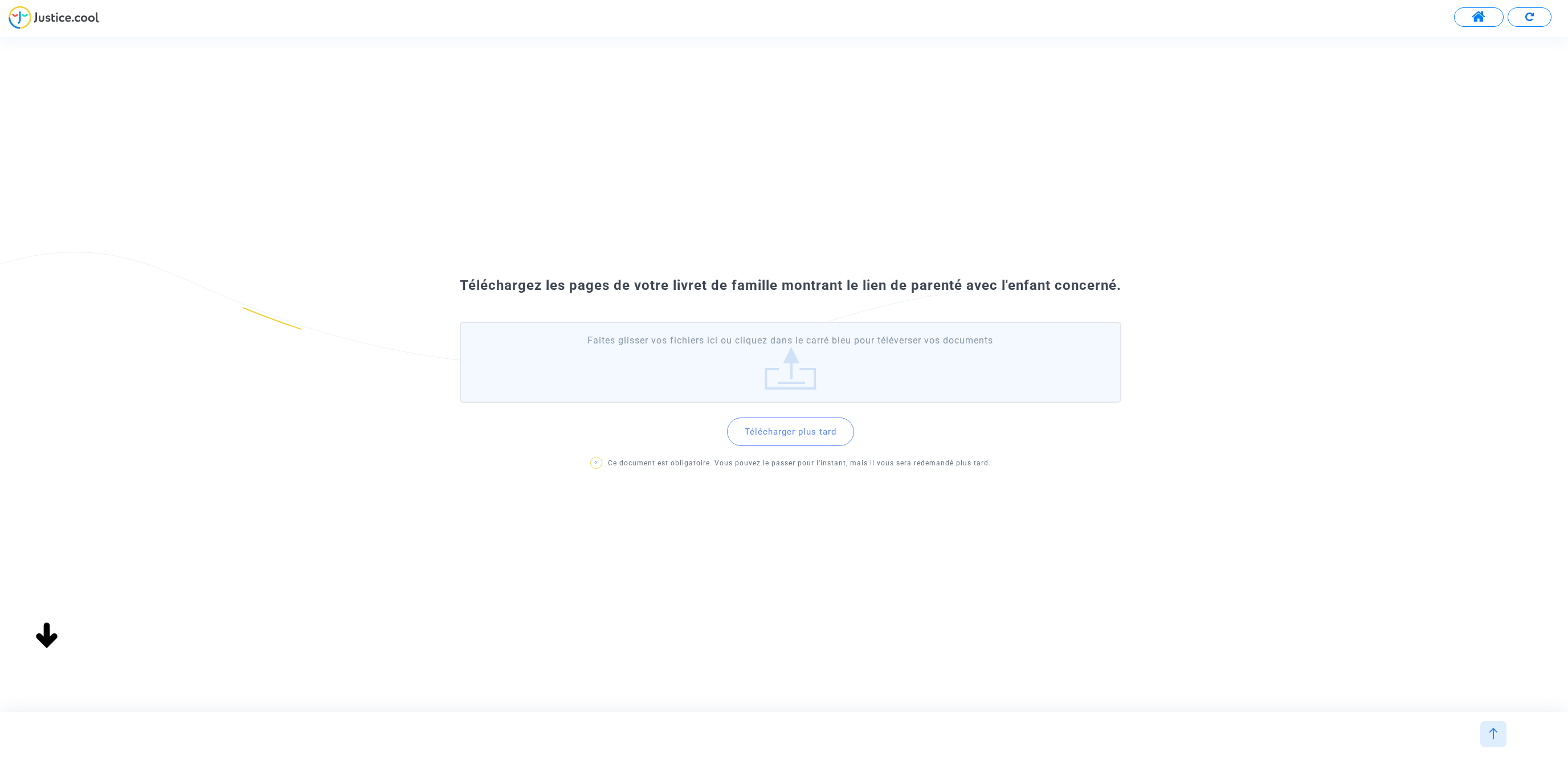
click at [791, 377] on label "Faites glisser vos fichiers ici ou cliquez dans le carré bleu pour téléverser v…" at bounding box center [790, 362] width 661 height 81
click at [0, 0] on input "Faites glisser vos fichiers ici ou cliquez dans le carré bleu pour téléverser v…" at bounding box center [0, 0] width 0 height 0
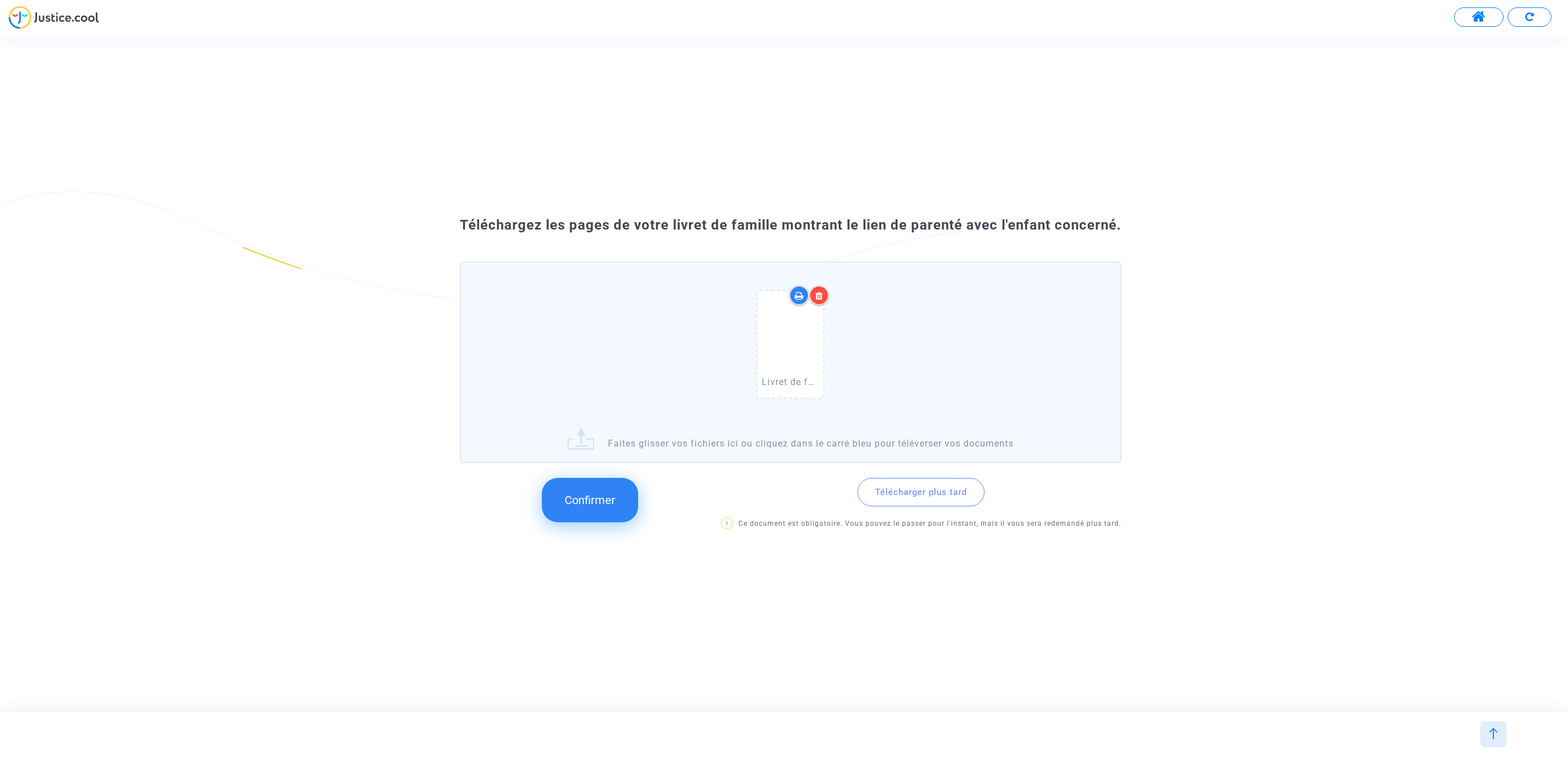
click at [604, 500] on span "Confirmer" at bounding box center [590, 500] width 51 height 14
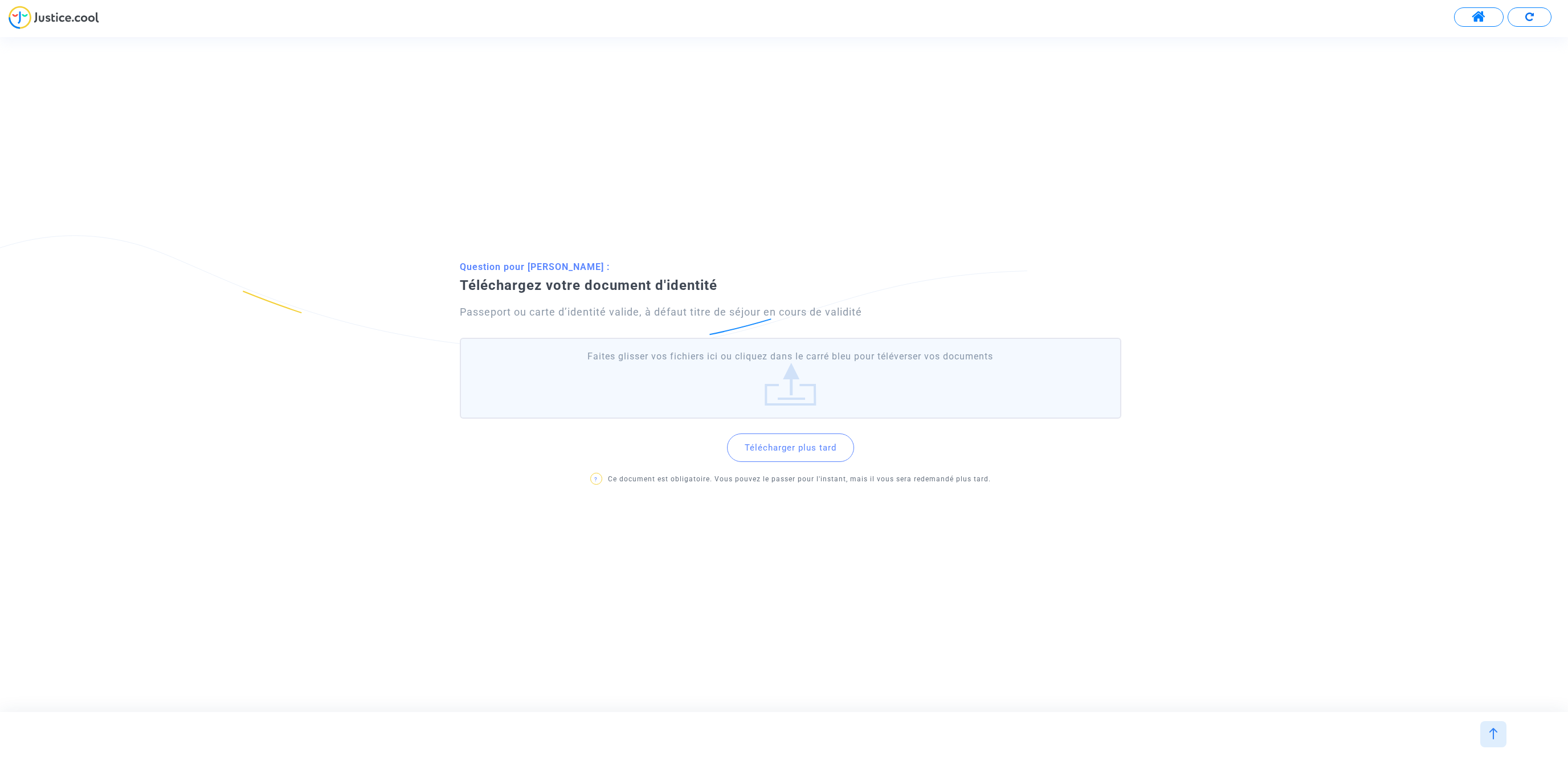
click at [789, 388] on label "Faites glisser vos fichiers ici ou cliquez dans le carré bleu pour téléverser v…" at bounding box center [790, 378] width 661 height 81
click at [0, 0] on input "Faites glisser vos fichiers ici ou cliquez dans le carré bleu pour téléverser v…" at bounding box center [0, 0] width 0 height 0
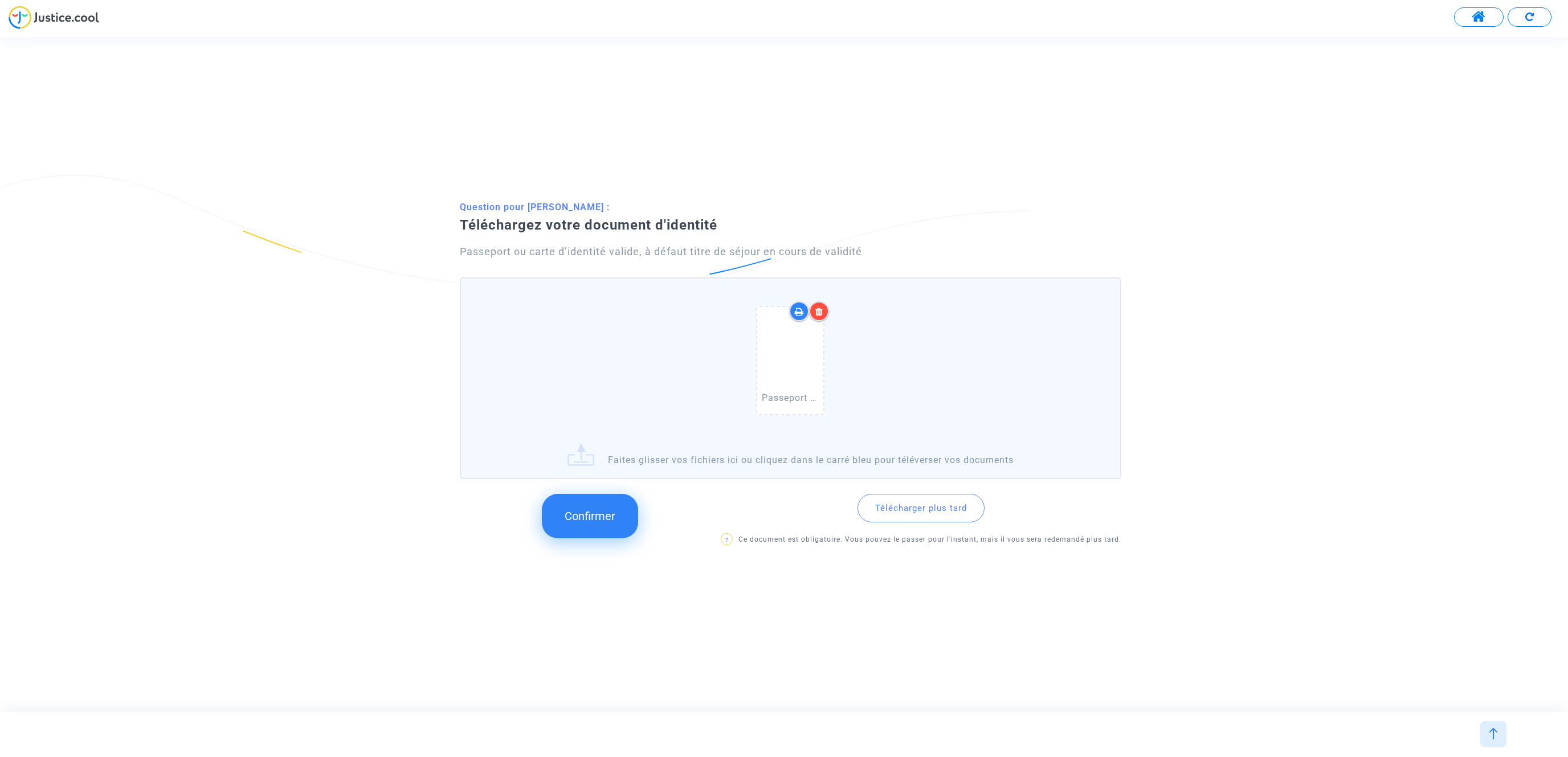
click at [611, 513] on span "Confirmer" at bounding box center [590, 516] width 51 height 14
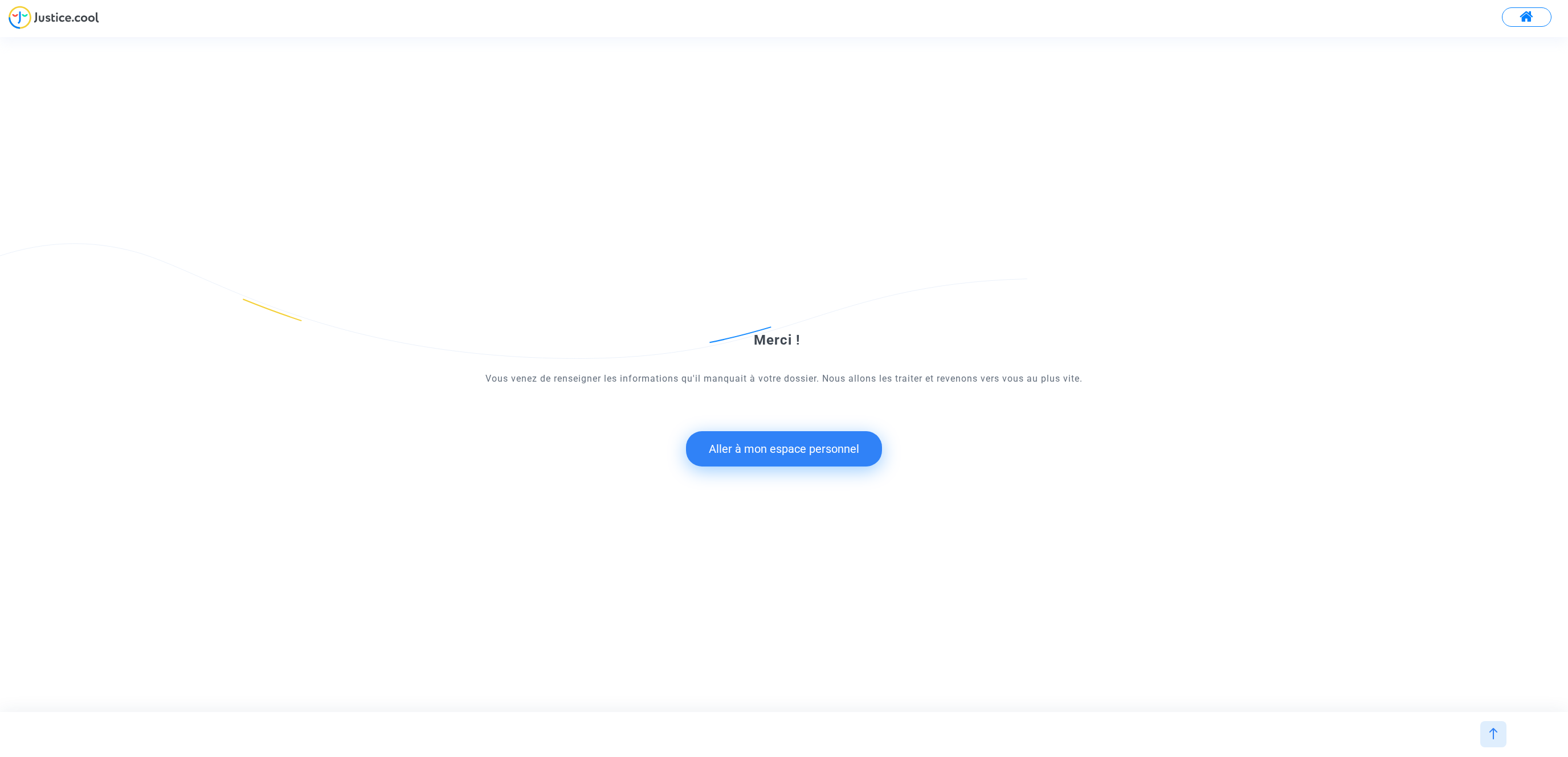
click at [767, 446] on button "Aller à mon espace personnel" at bounding box center [784, 448] width 196 height 35
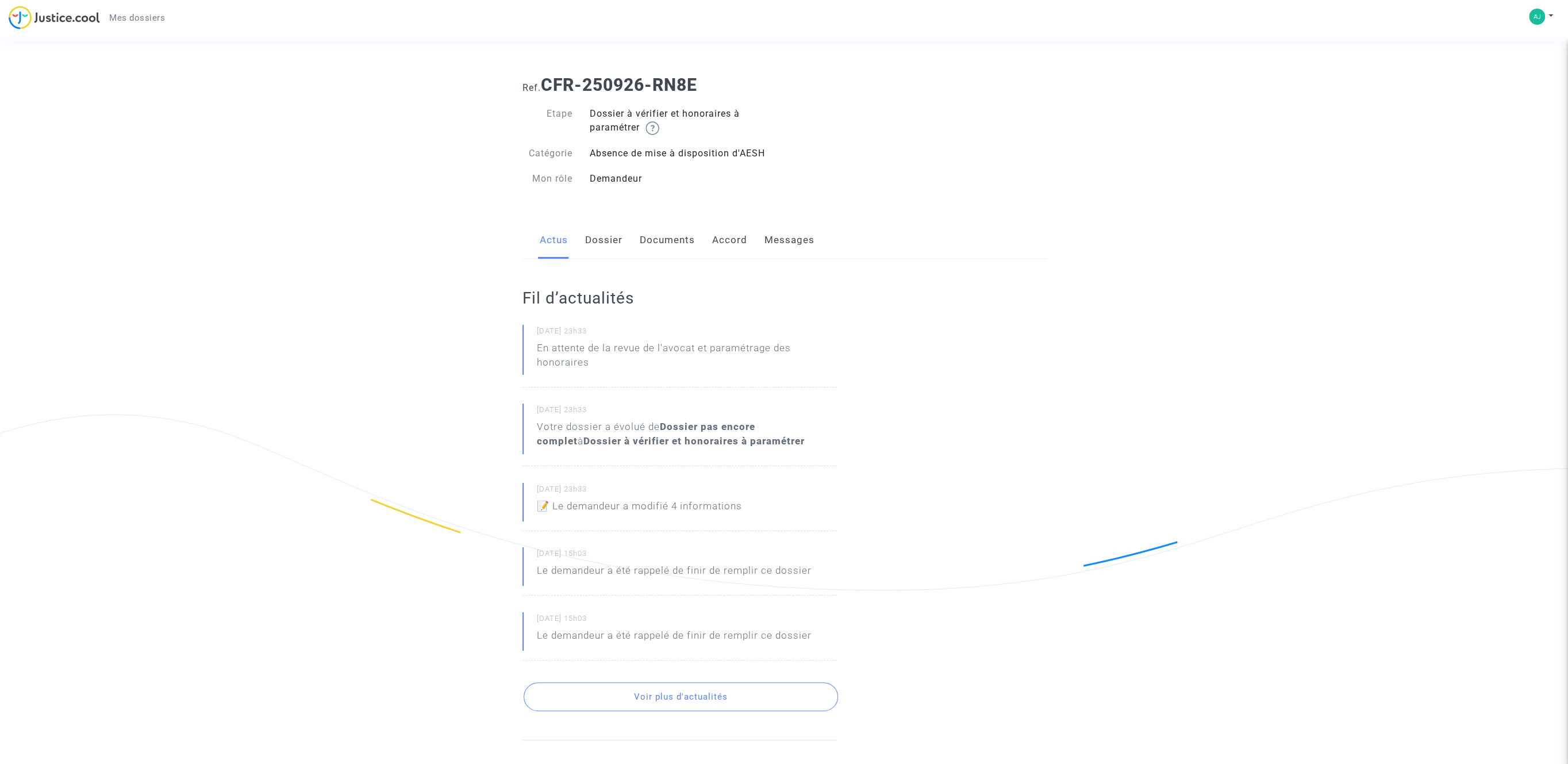
click at [603, 247] on link "Dossier" at bounding box center [603, 241] width 37 height 38
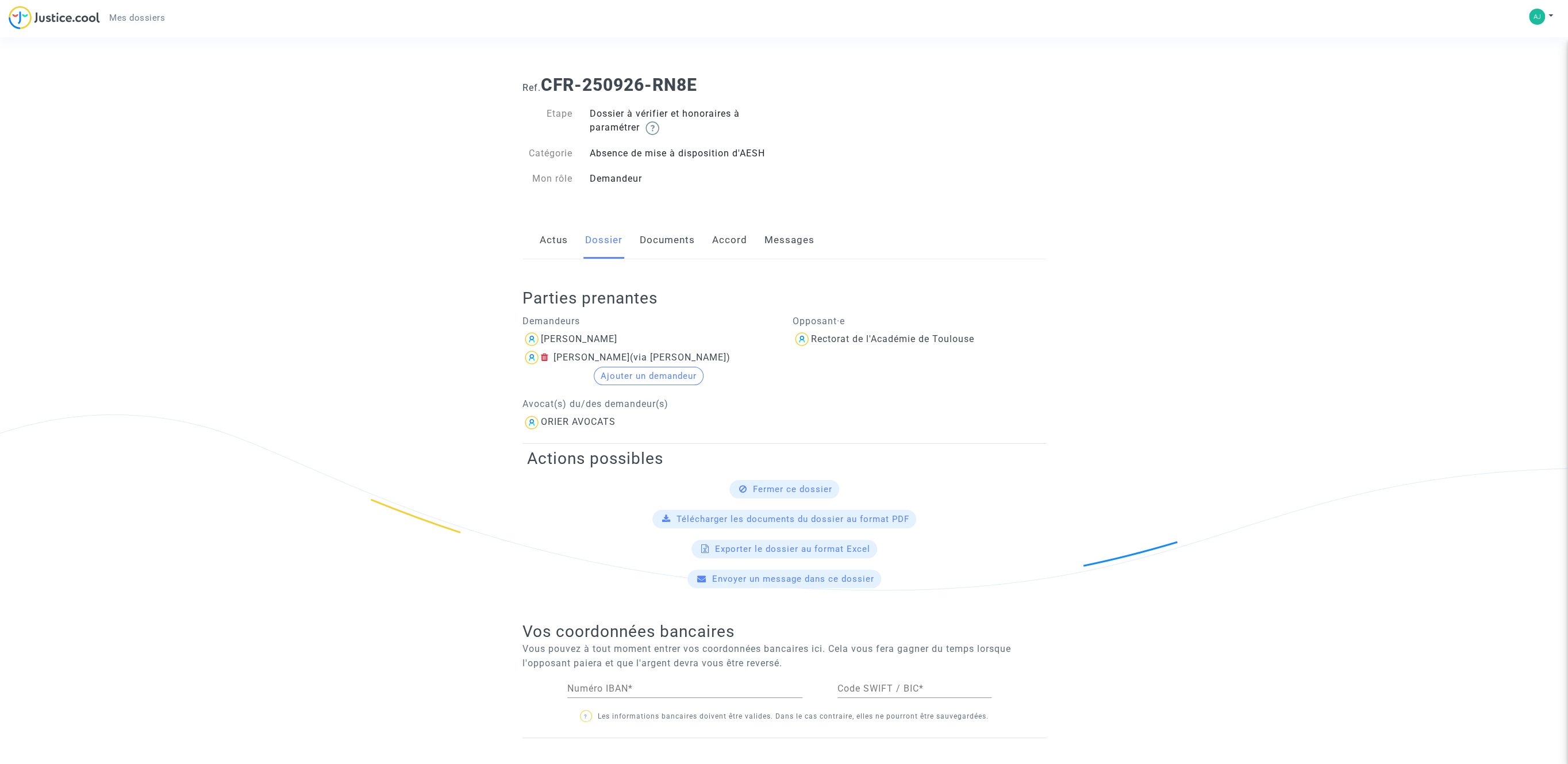
click at [686, 241] on link "Documents" at bounding box center [667, 241] width 55 height 38
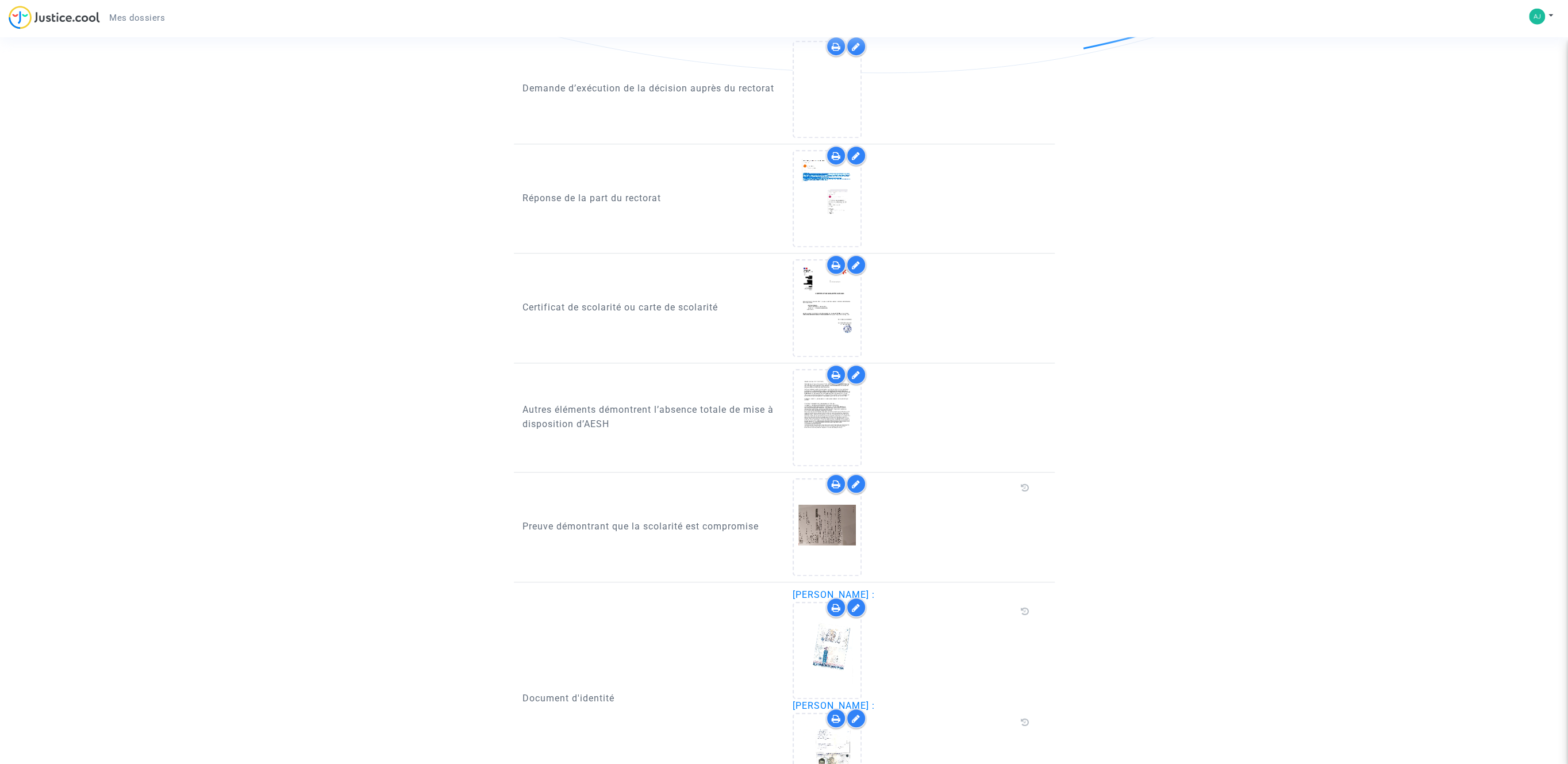
scroll to position [506, 0]
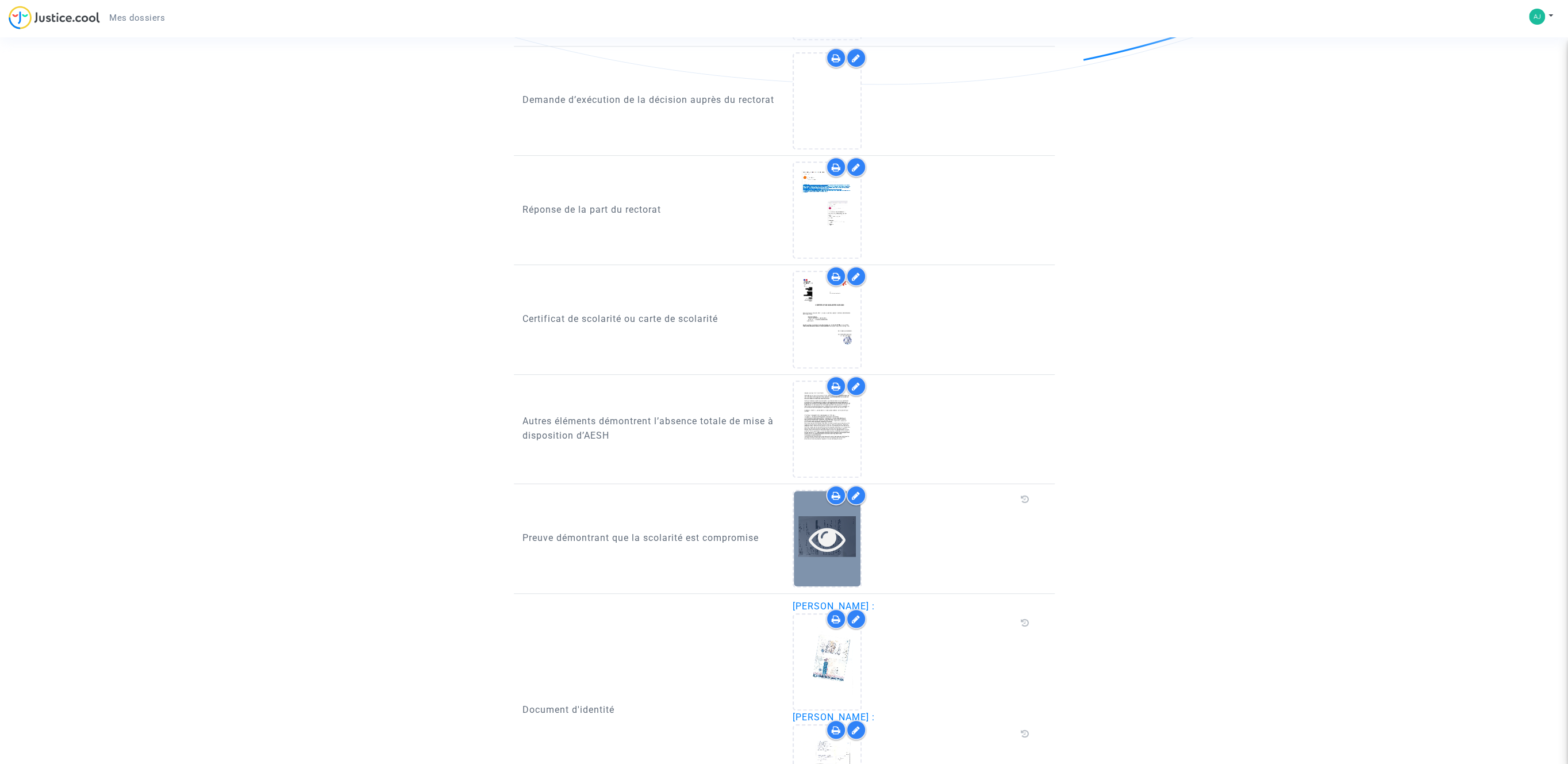
click at [832, 527] on icon at bounding box center [827, 539] width 37 height 36
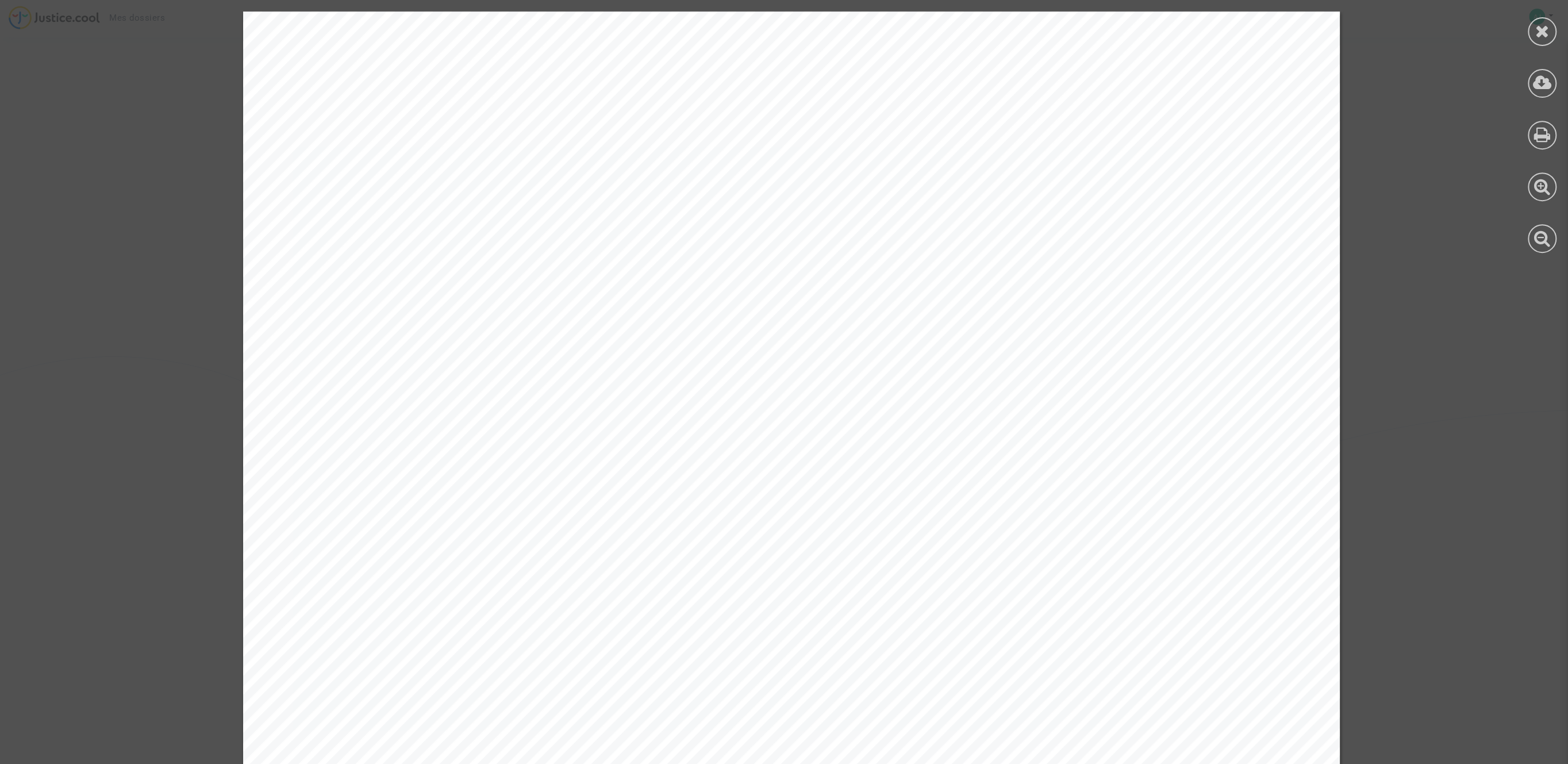
scroll to position [0, 0]
drag, startPoint x: 1557, startPoint y: 30, endPoint x: 1564, endPoint y: 36, distance: 9.2
click at [1103, 60] on div at bounding box center [1542, 132] width 52 height 264
drag, startPoint x: 1562, startPoint y: 37, endPoint x: 1577, endPoint y: 152, distance: 116.0
click at [1103, 68] on html "Mes dossiers Mon profil Paramètres Déconnexion Ref. CFR-250926-RN8E Etape Dossi…" at bounding box center [784, 765] width 1568 height 1530
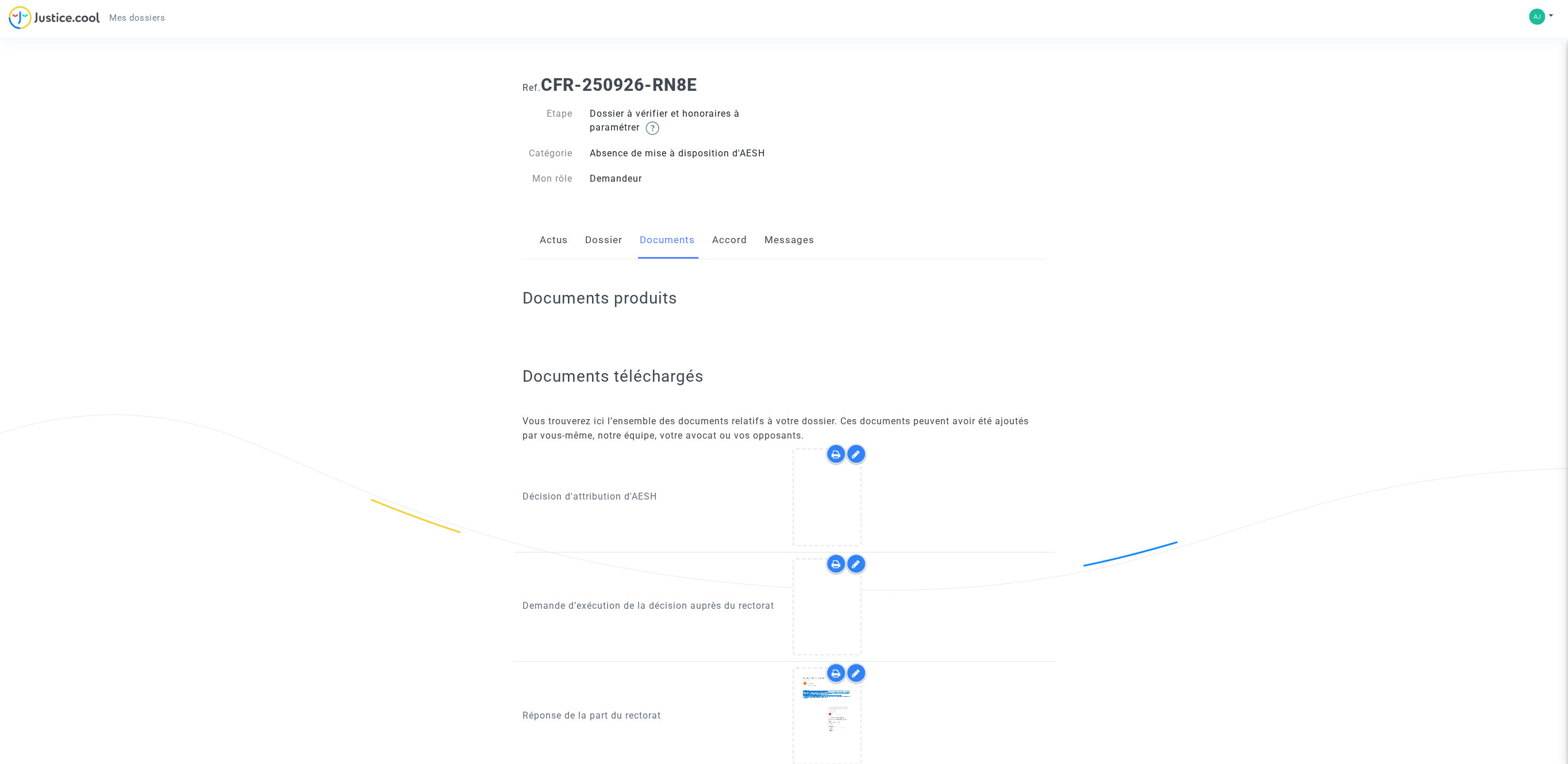
click at [854, 453] on icon at bounding box center [856, 454] width 8 height 9
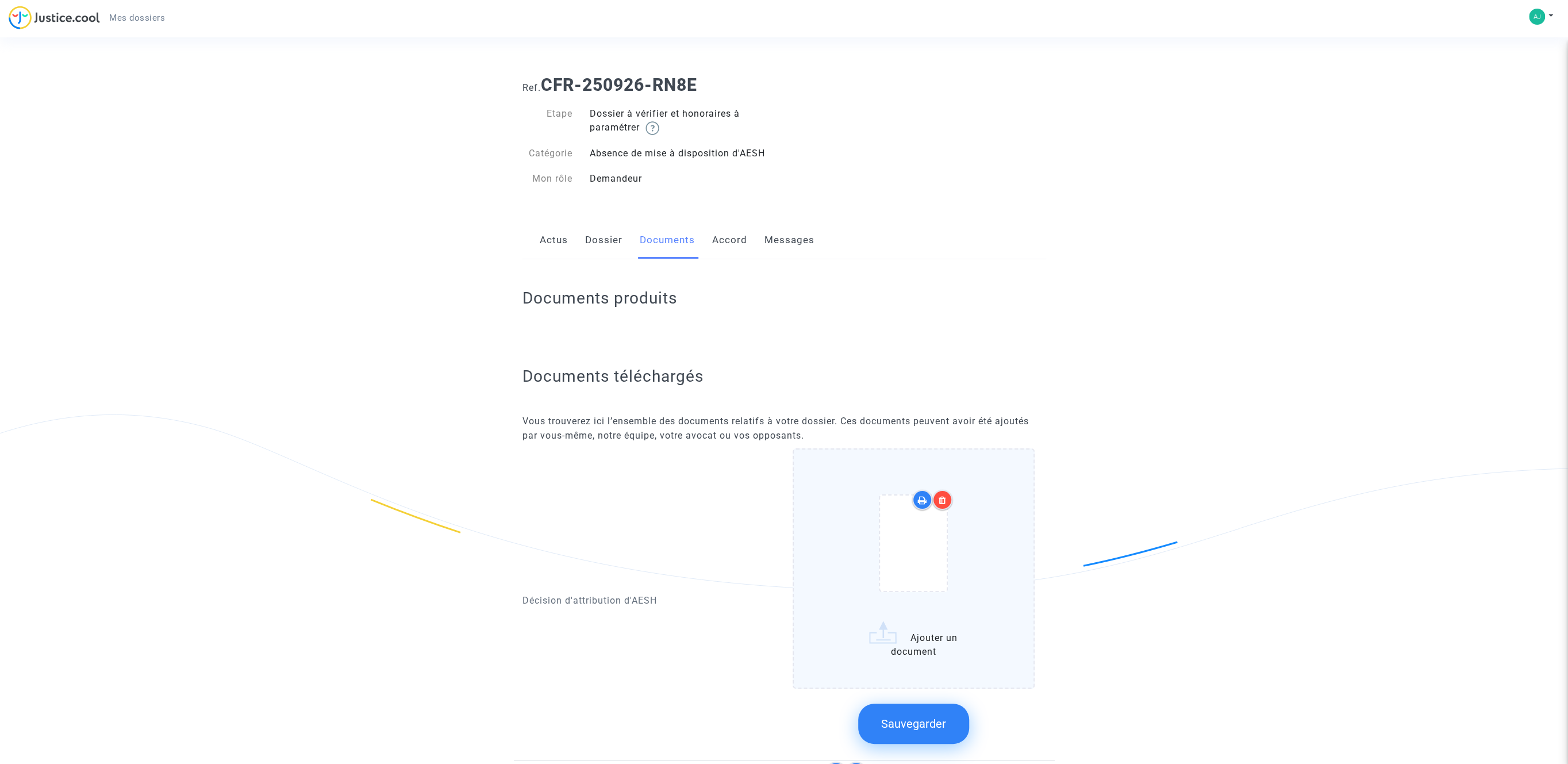
click at [901, 532] on label "Ajouter un document" at bounding box center [913, 568] width 242 height 240
click at [0, 0] on input "Ajouter un document" at bounding box center [0, 0] width 0 height 0
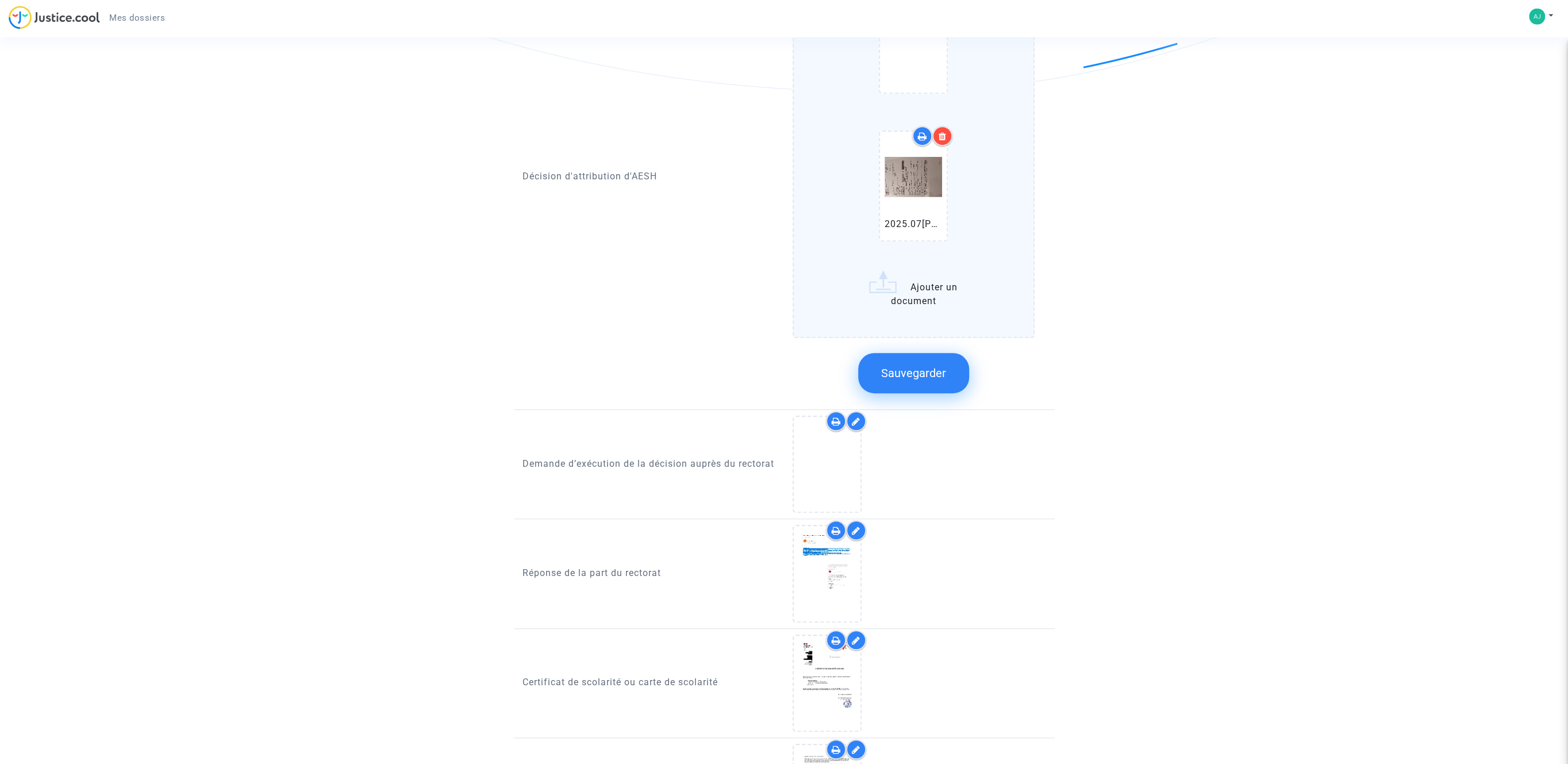
scroll to position [523, 0]
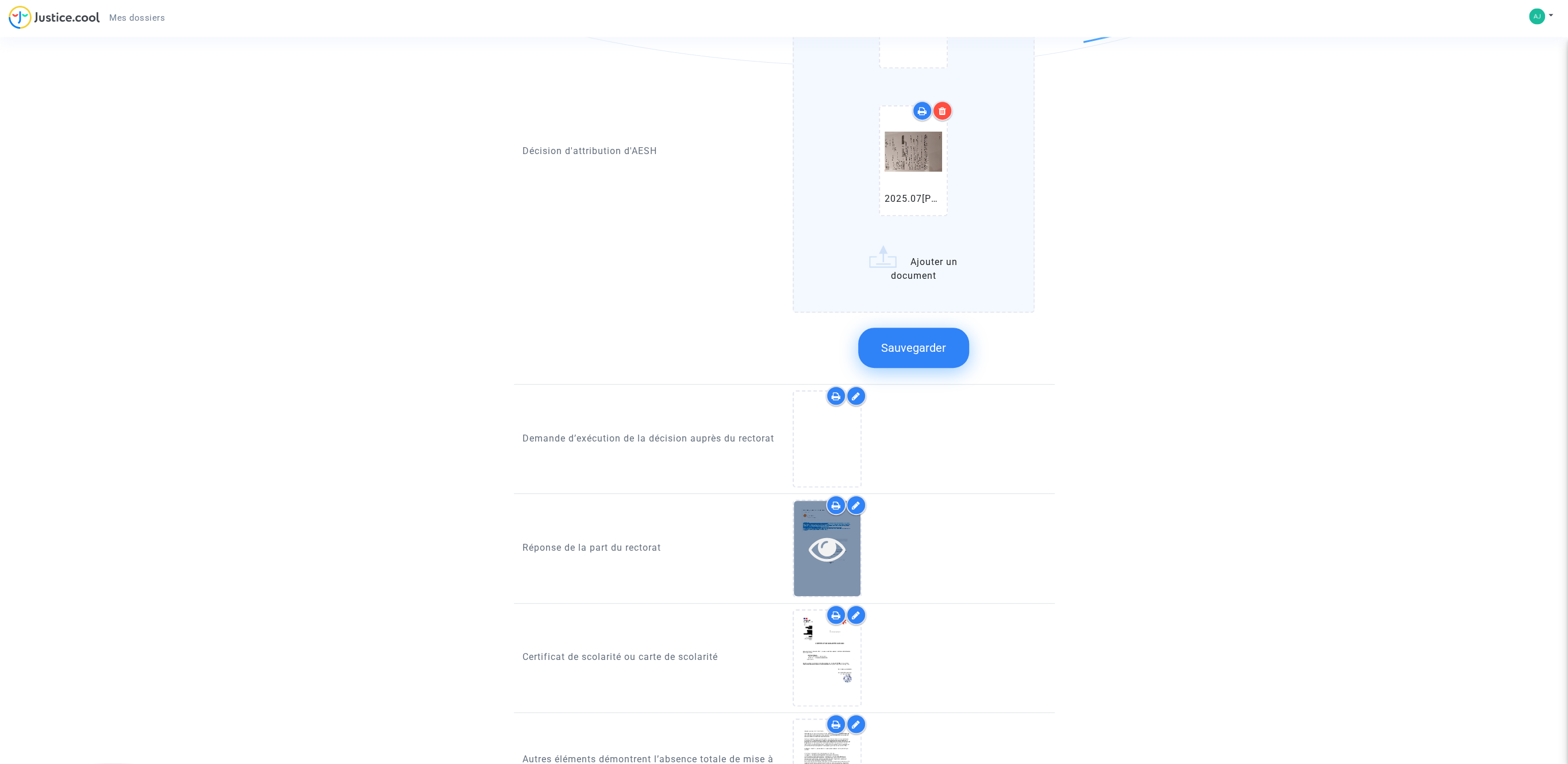
click at [831, 532] on icon at bounding box center [827, 549] width 37 height 36
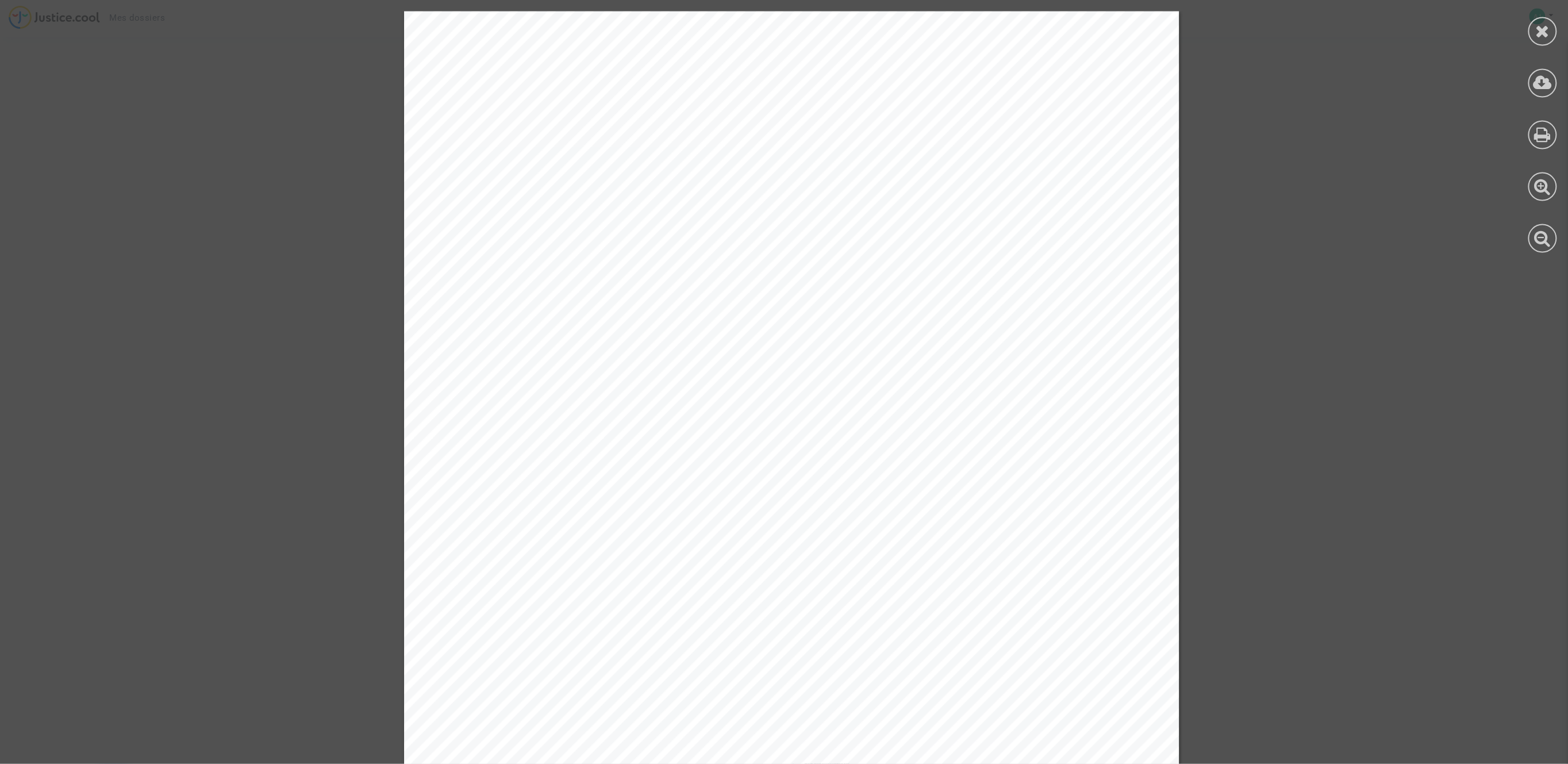
click at [1103, 258] on div at bounding box center [791, 559] width 1582 height 1097
